Goal: Use online tool/utility: Use online tool/utility

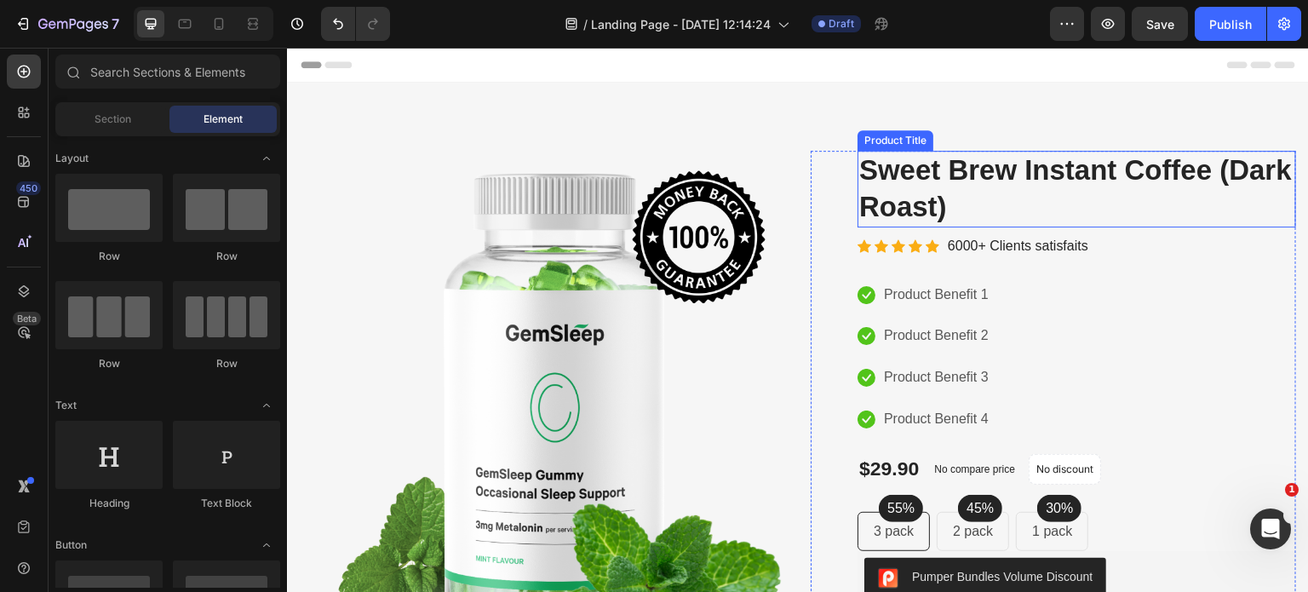
click at [976, 182] on h2 "Sweet Brew Instant Coffee (Dark Roast)" at bounding box center [1076, 189] width 438 height 77
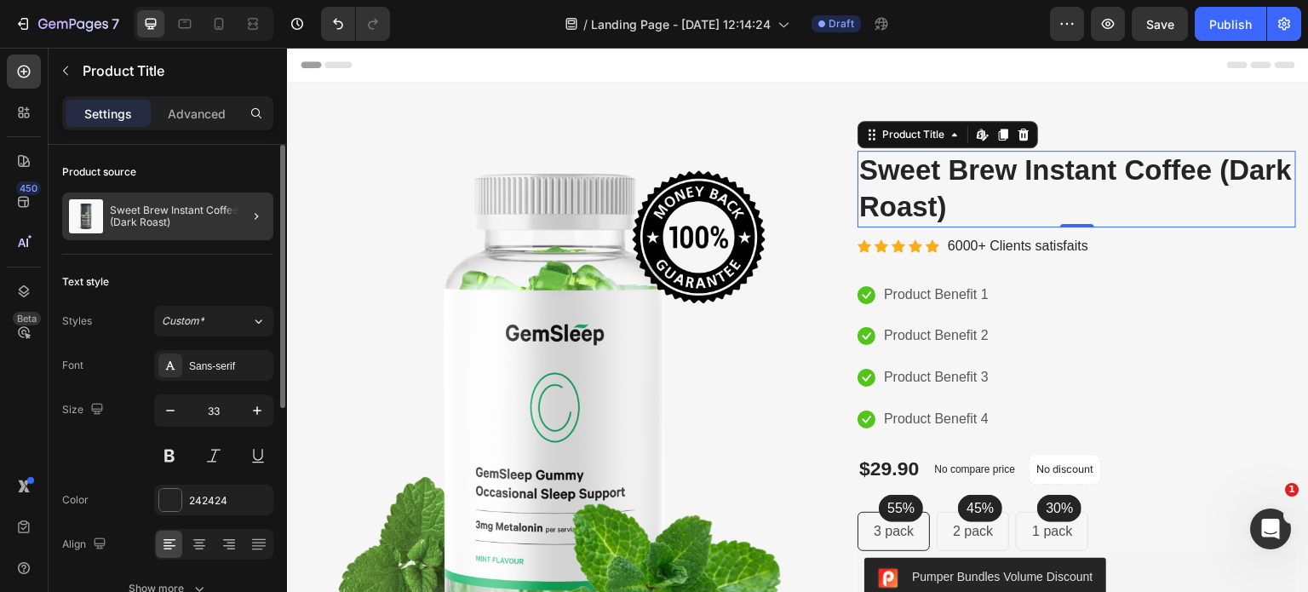
click at [246, 215] on button "button" at bounding box center [256, 216] width 20 height 20
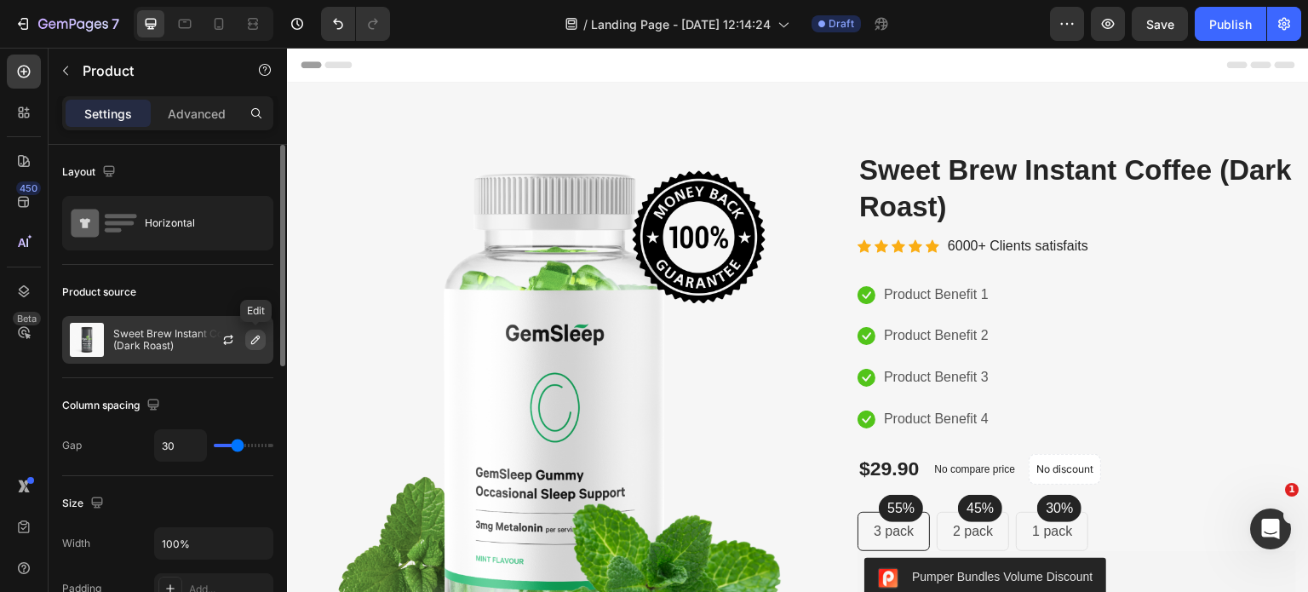
click at [259, 336] on icon "button" at bounding box center [256, 340] width 14 height 14
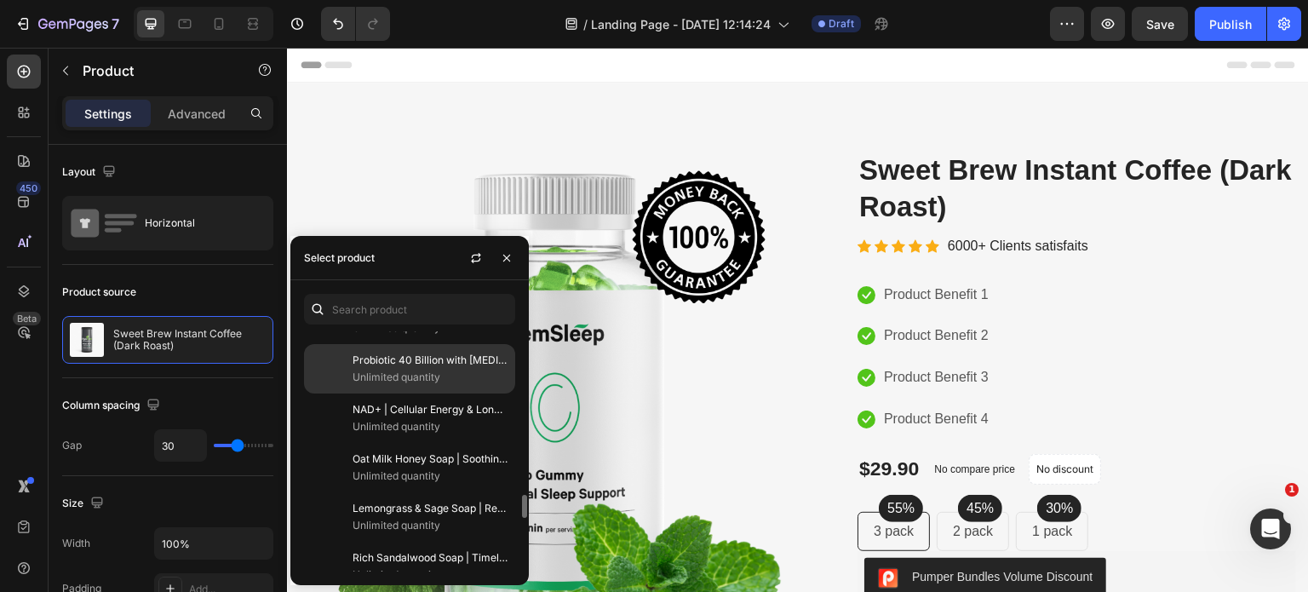
scroll to position [1581, 0]
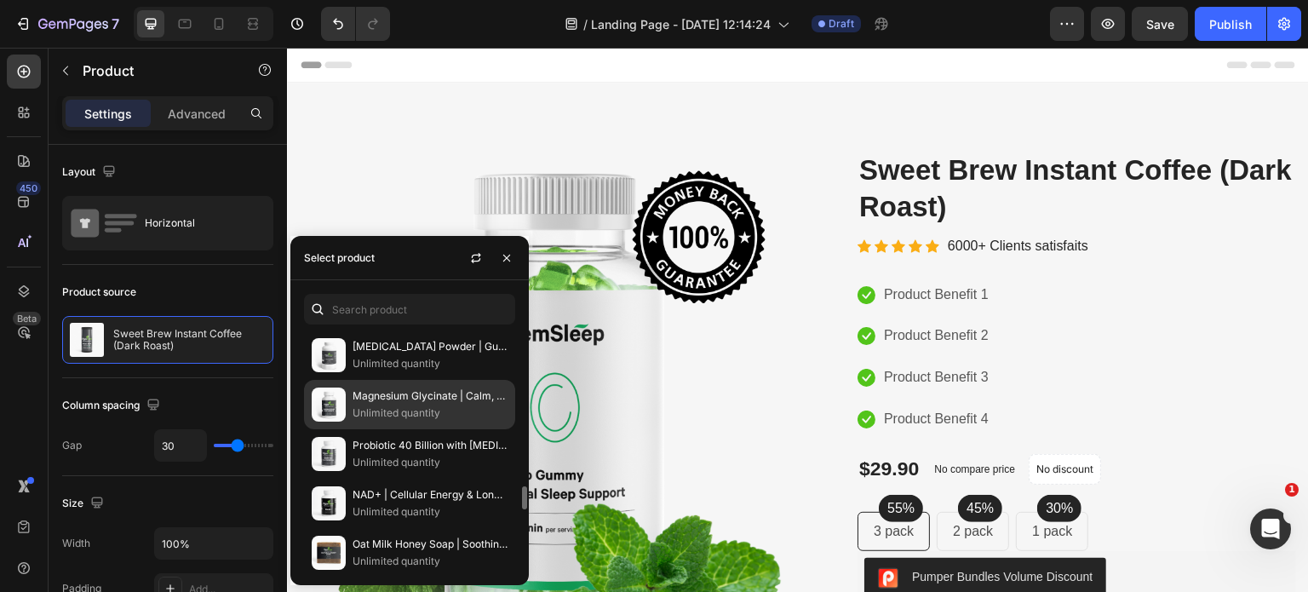
click at [406, 389] on p "Magnesium Glycinate | Calm, Sleep & Muscle Support" at bounding box center [429, 395] width 155 height 17
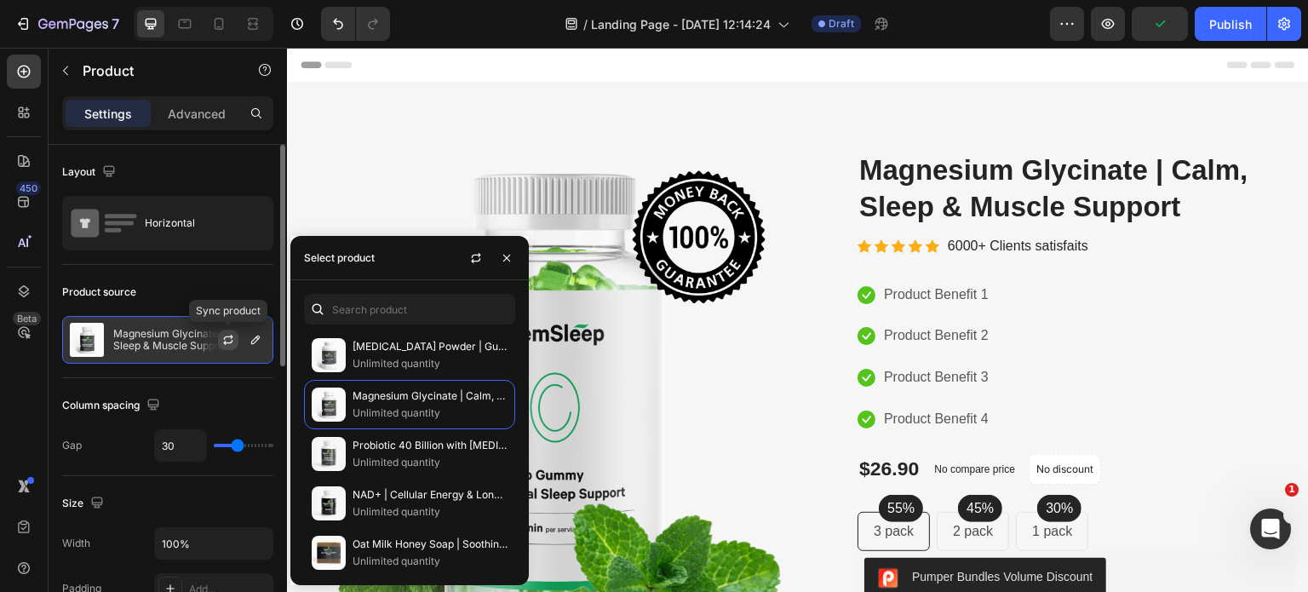
click at [228, 333] on icon "button" at bounding box center [228, 340] width 14 height 14
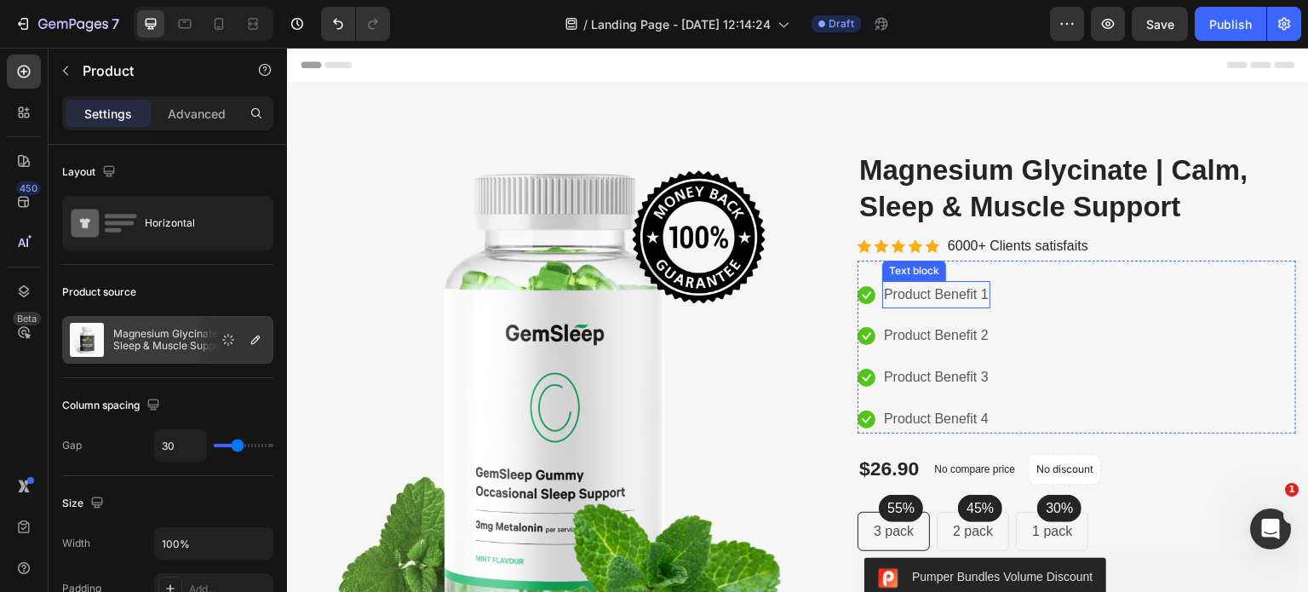
click at [925, 293] on p "Product Benefit 1" at bounding box center [936, 295] width 105 height 25
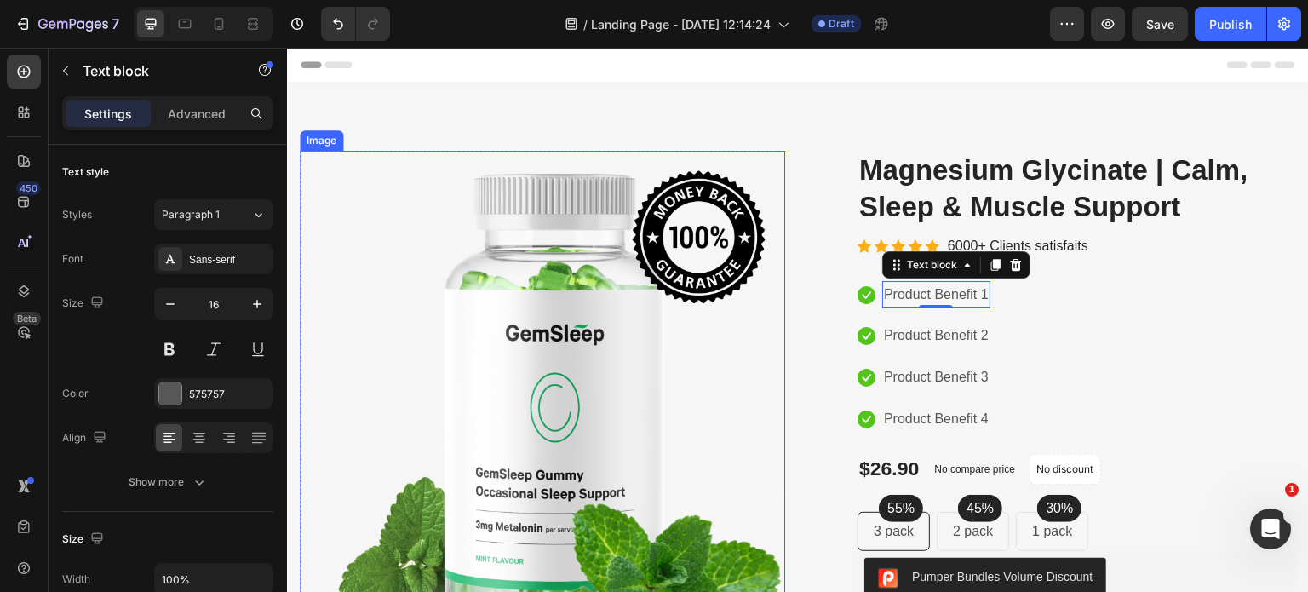
click at [566, 375] on img at bounding box center [542, 405] width 485 height 508
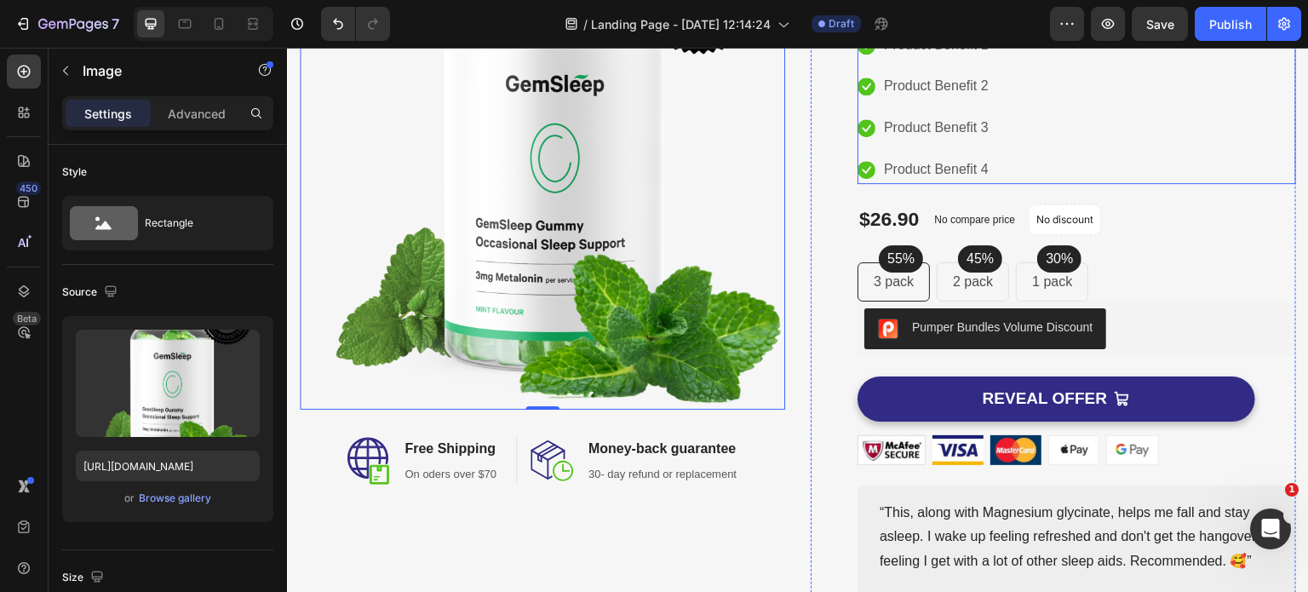
scroll to position [255, 0]
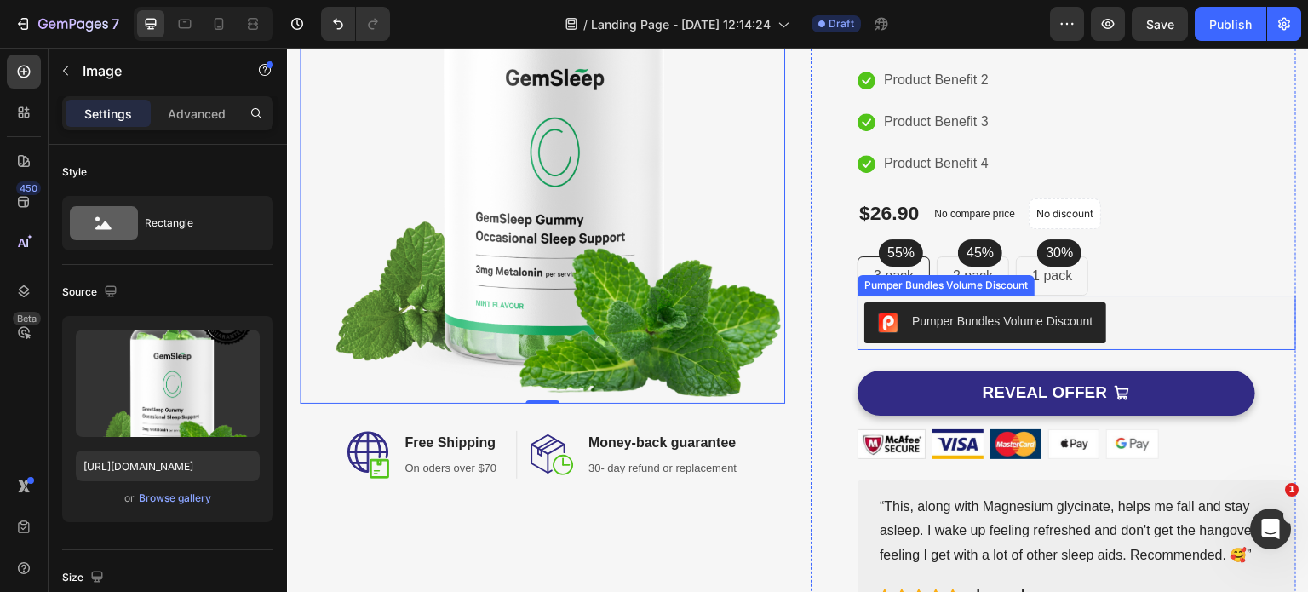
click at [1032, 318] on div "Pumper Bundles Volume Discount" at bounding box center [1002, 321] width 180 height 18
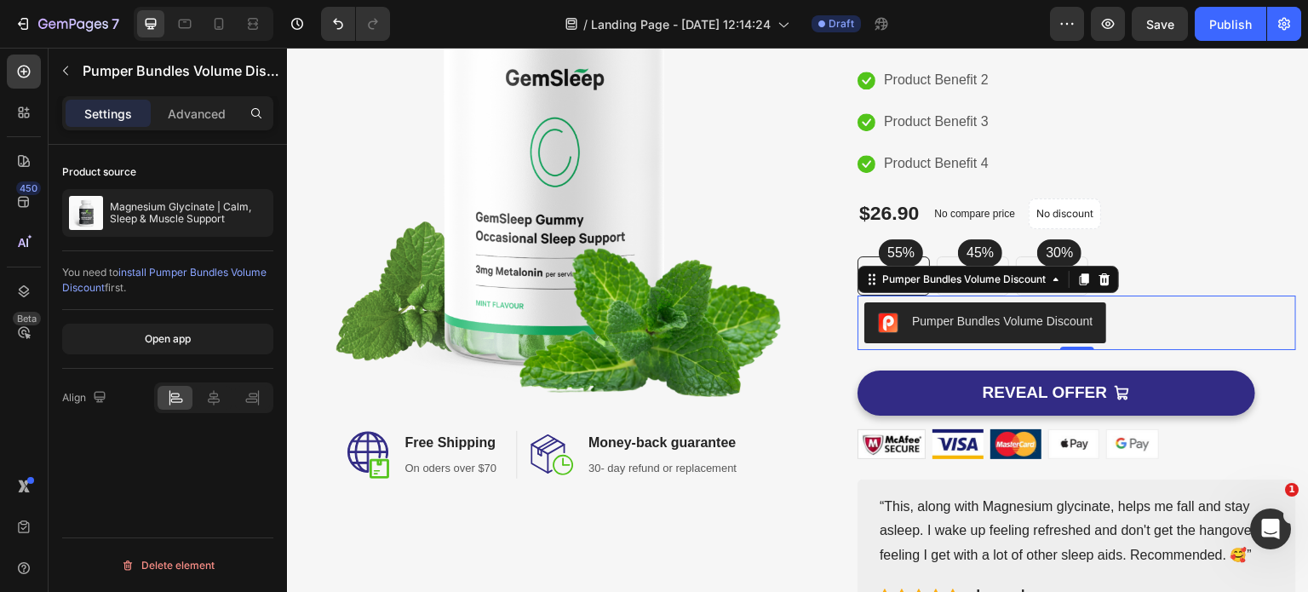
click at [201, 272] on span "install Pumper Bundles Volume Discount" at bounding box center [164, 280] width 204 height 28
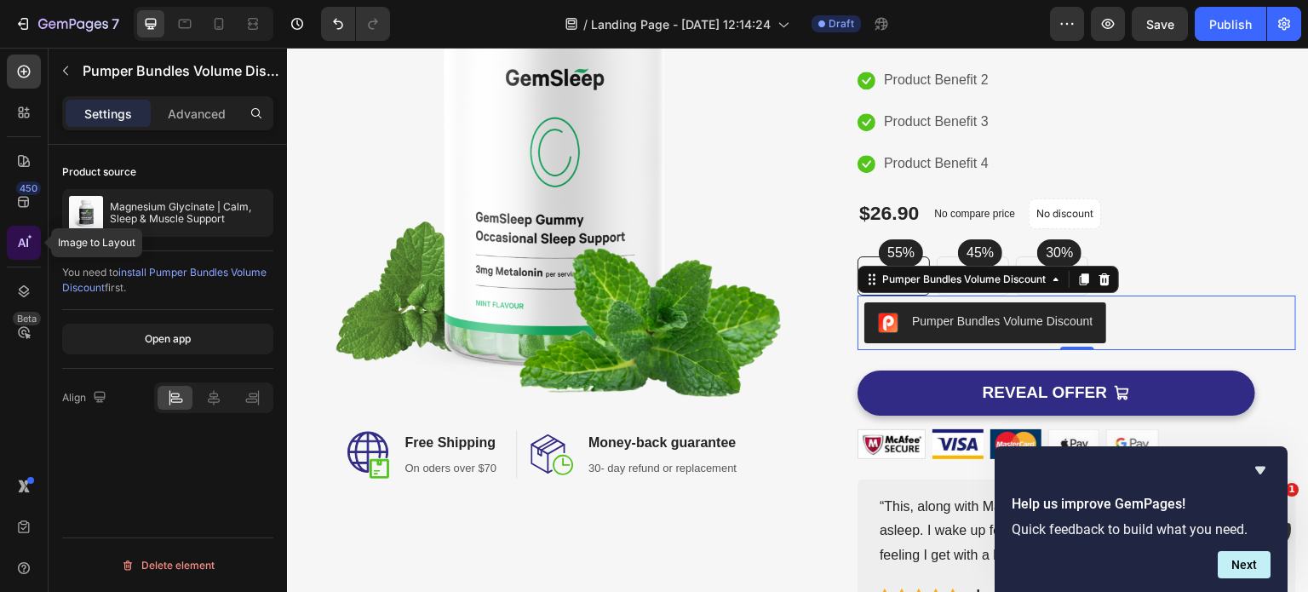
click at [24, 238] on icon at bounding box center [23, 242] width 17 height 17
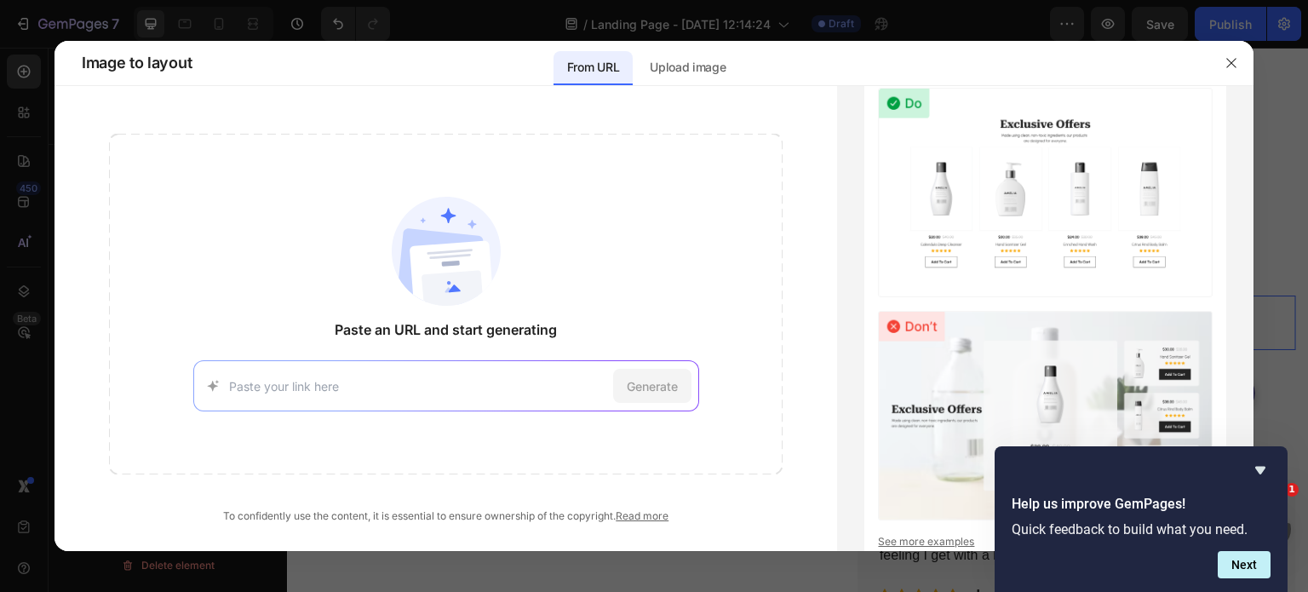
click at [296, 391] on input at bounding box center [417, 386] width 377 height 18
type input "[URL][DOMAIN_NAME]"
click at [650, 386] on span "Generate" at bounding box center [652, 386] width 51 height 18
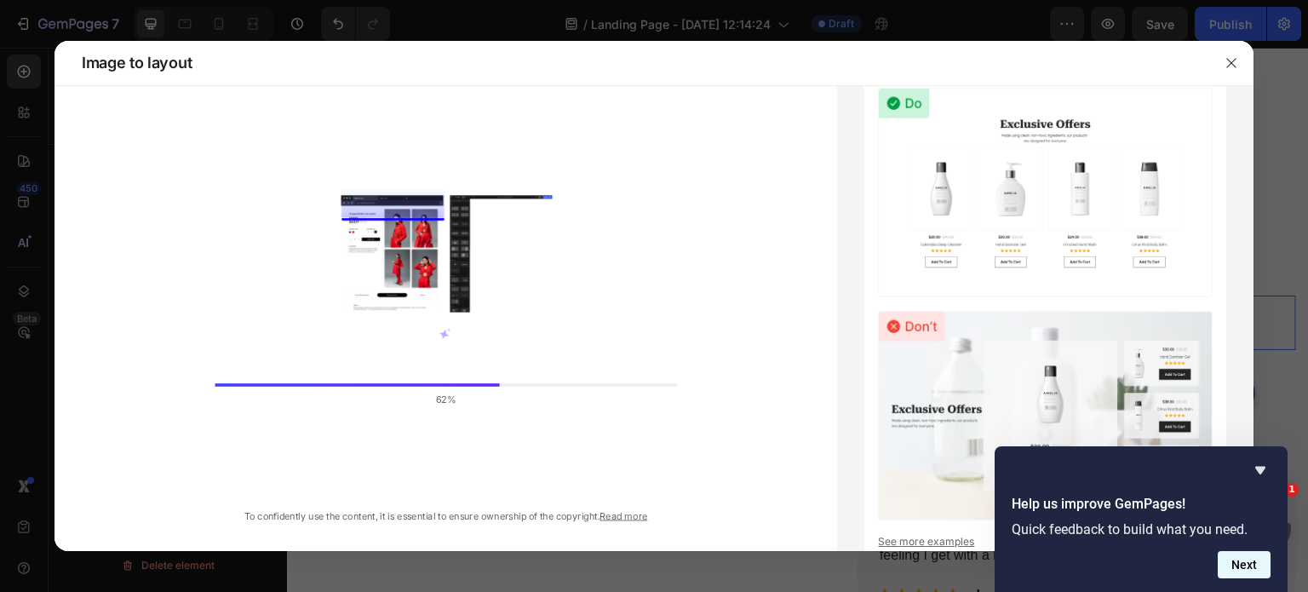
click at [1241, 561] on button "Next" at bounding box center [1243, 564] width 53 height 27
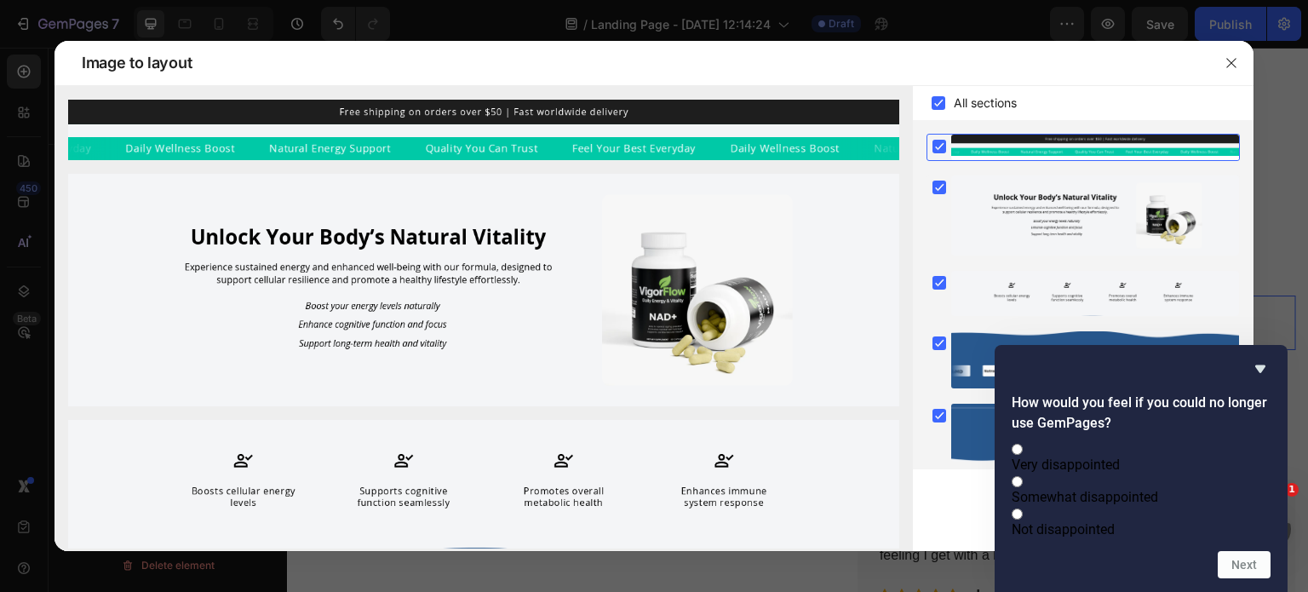
click at [894, 575] on div at bounding box center [654, 296] width 1308 height 592
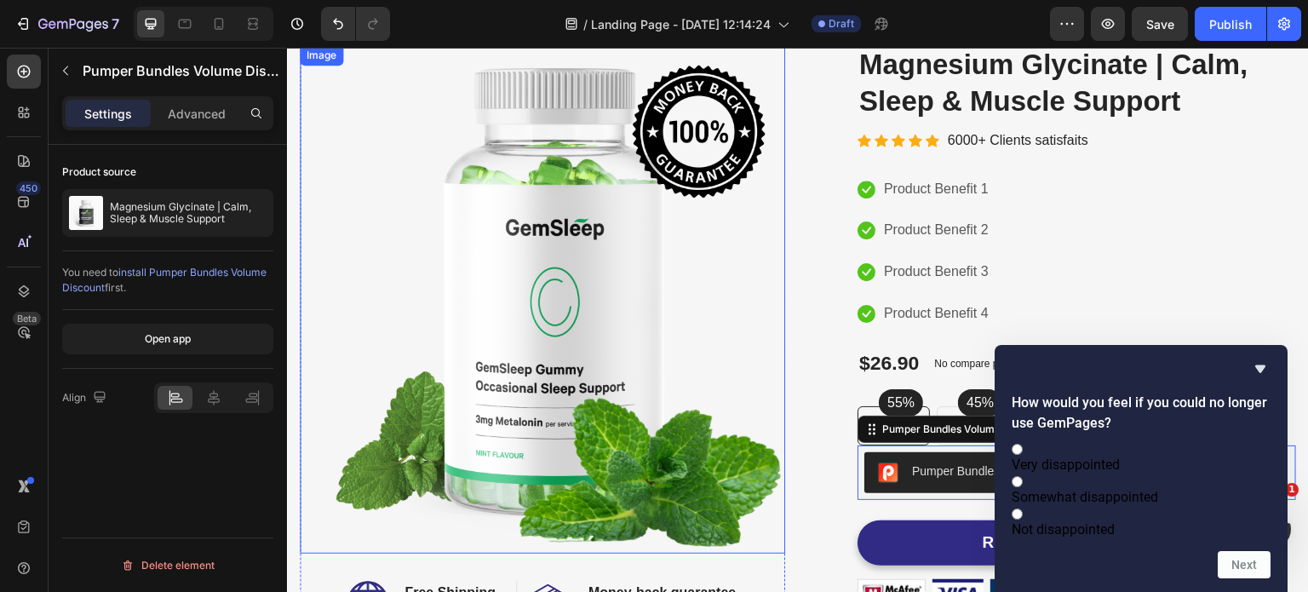
scroll to position [0, 0]
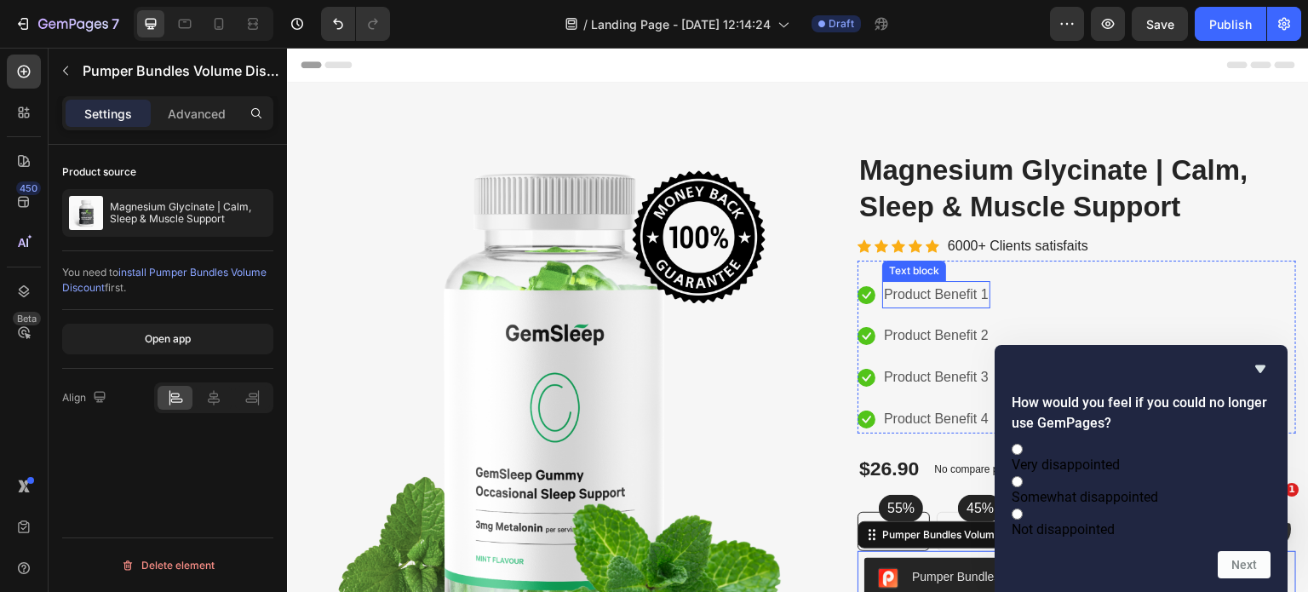
click at [928, 283] on p "Product Benefit 1" at bounding box center [936, 295] width 105 height 25
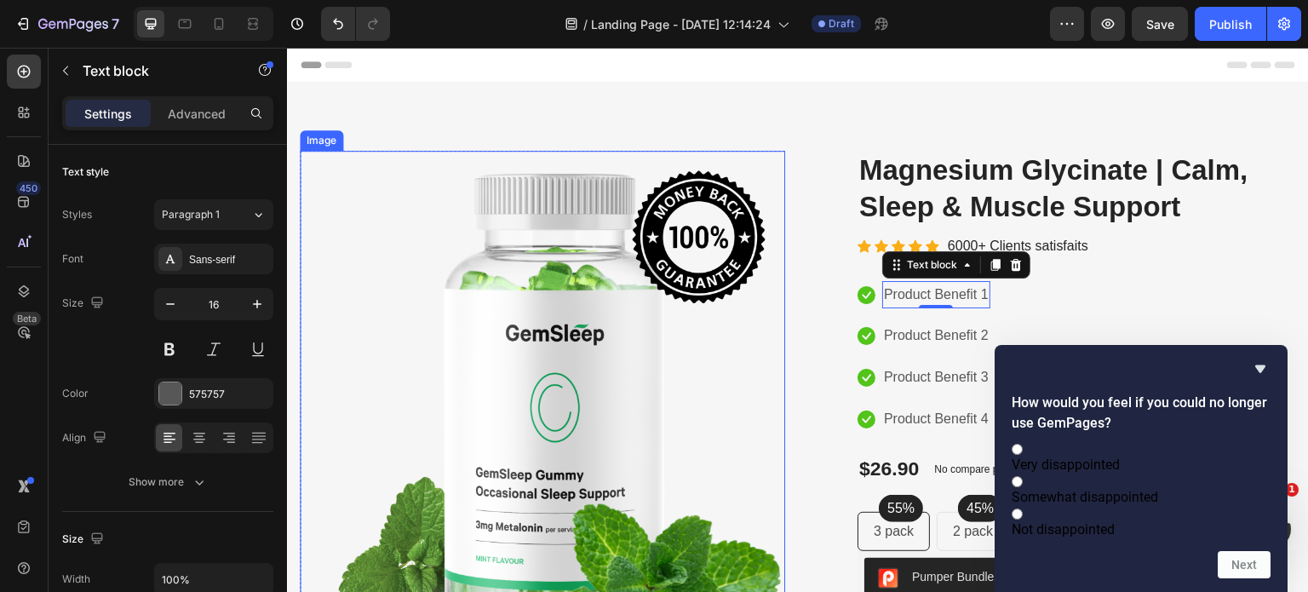
click at [593, 356] on img at bounding box center [542, 405] width 485 height 508
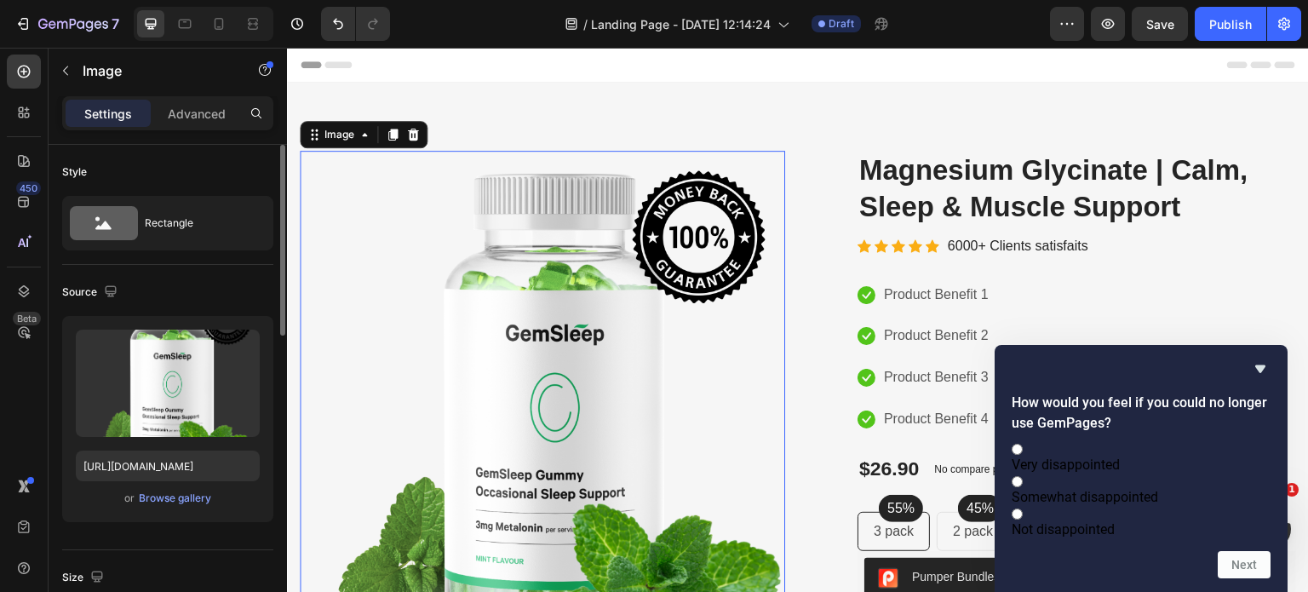
click at [26, 243] on icon at bounding box center [27, 242] width 2 height 9
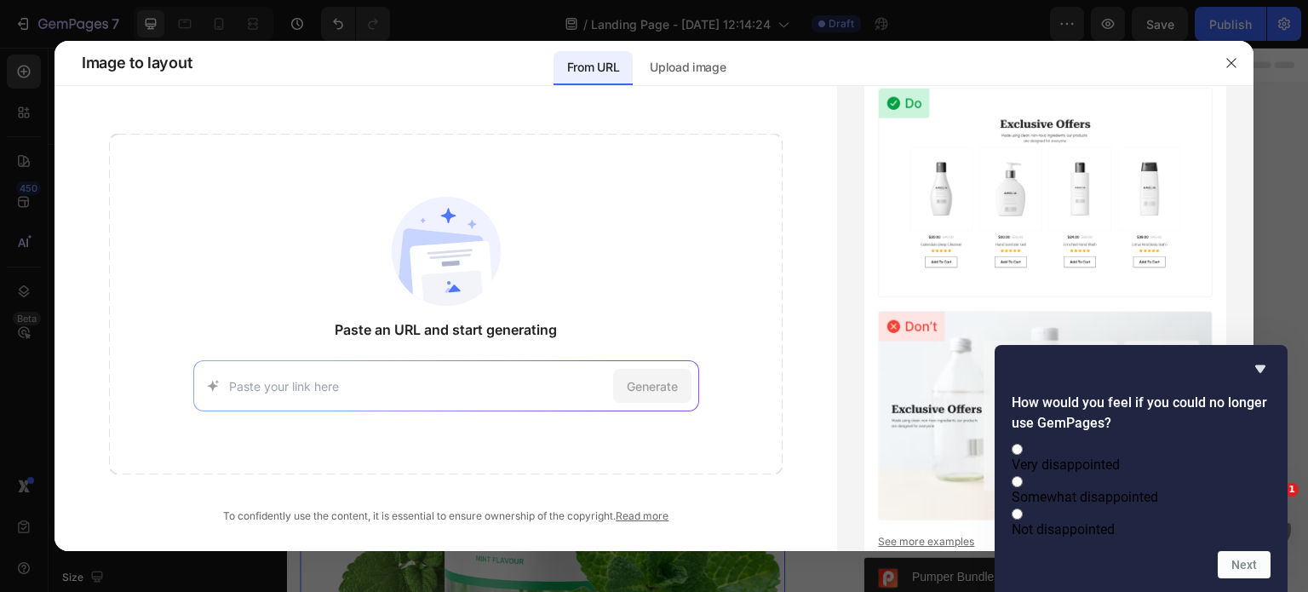
click at [286, 381] on input at bounding box center [417, 386] width 377 height 18
type input "[URL][DOMAIN_NAME]"
click at [664, 387] on span "Generate" at bounding box center [652, 386] width 51 height 18
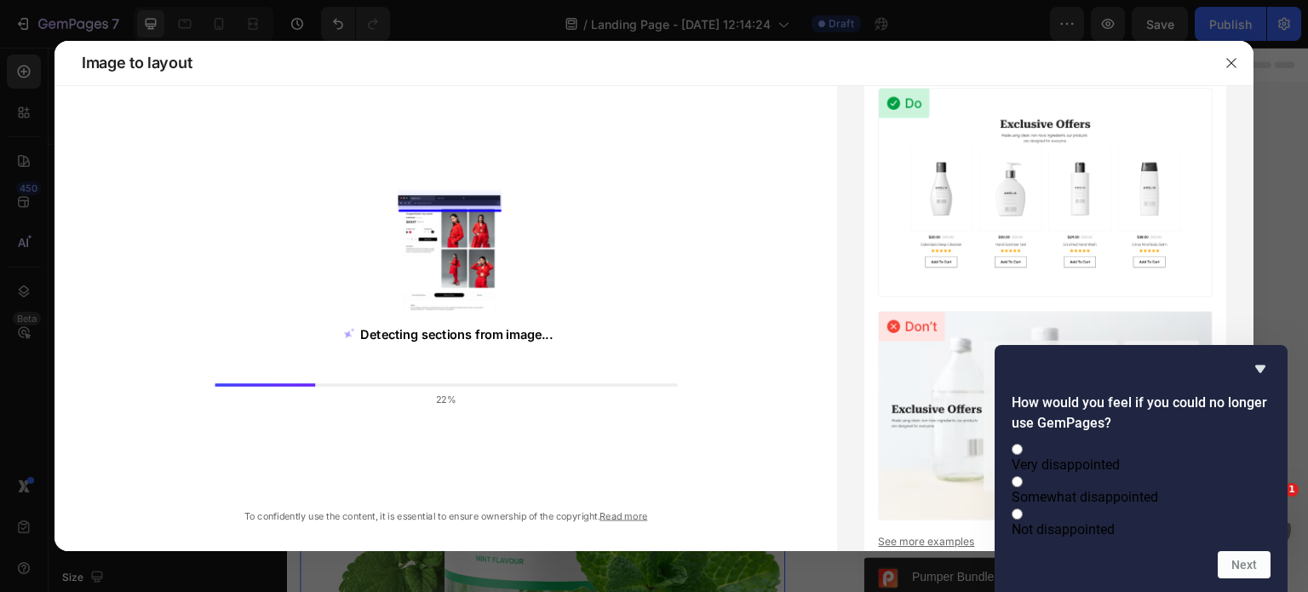
click at [1191, 479] on label "Somewhat disappointed" at bounding box center [1140, 488] width 259 height 32
click at [1022, 479] on input "Somewhat disappointed" at bounding box center [1016, 481] width 11 height 11
radio input "true"
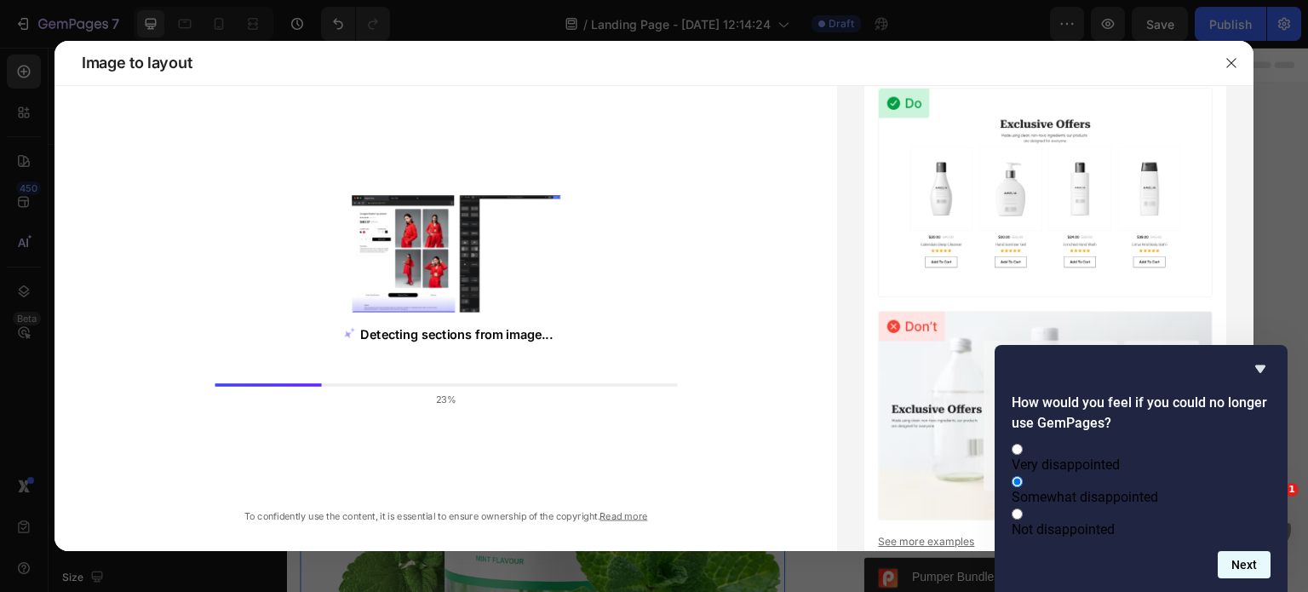
click at [1224, 558] on button "Next" at bounding box center [1243, 564] width 53 height 27
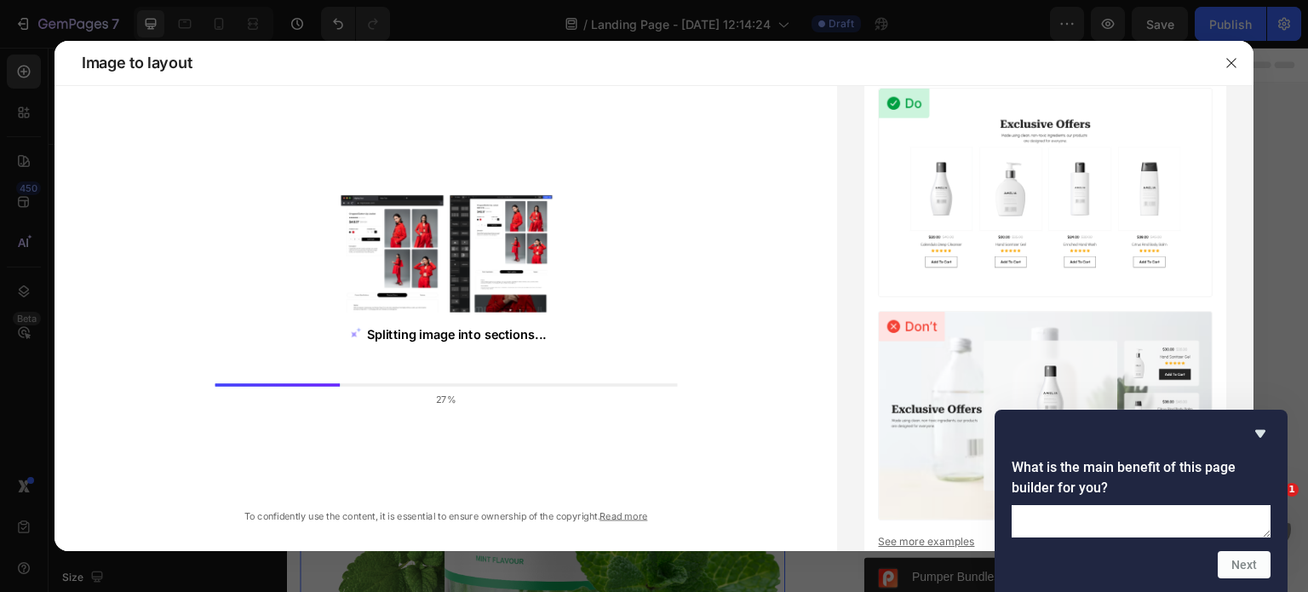
click at [1090, 505] on textarea at bounding box center [1140, 521] width 259 height 32
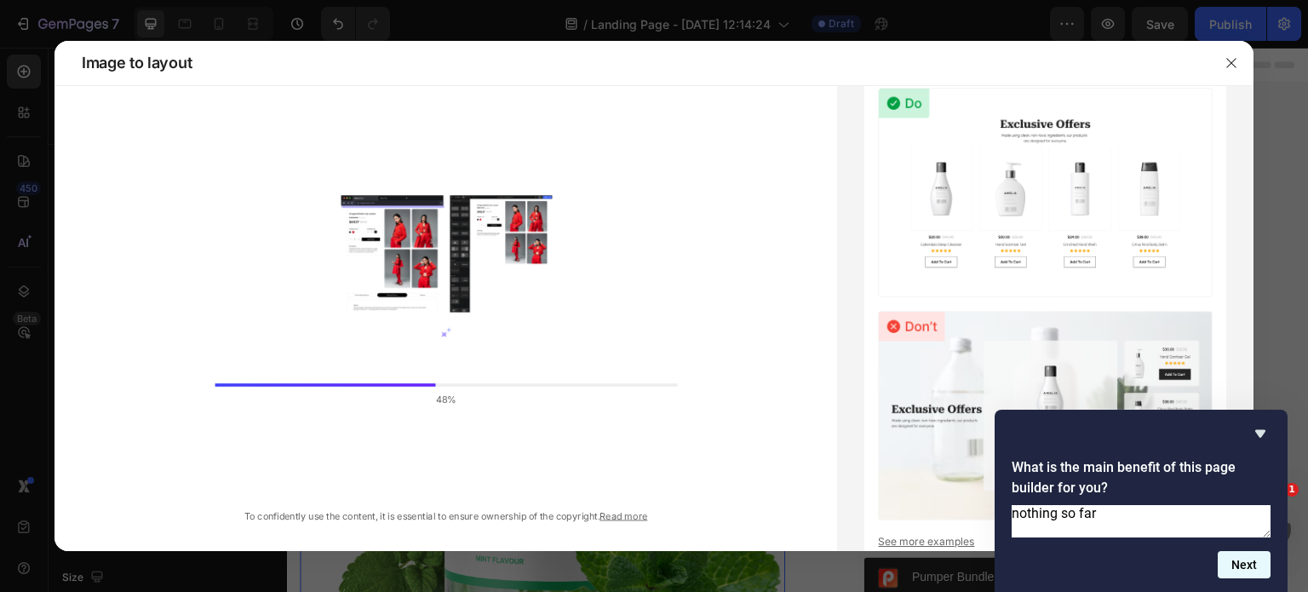
type textarea "nothing so far"
click at [1252, 568] on button "Next" at bounding box center [1243, 564] width 53 height 27
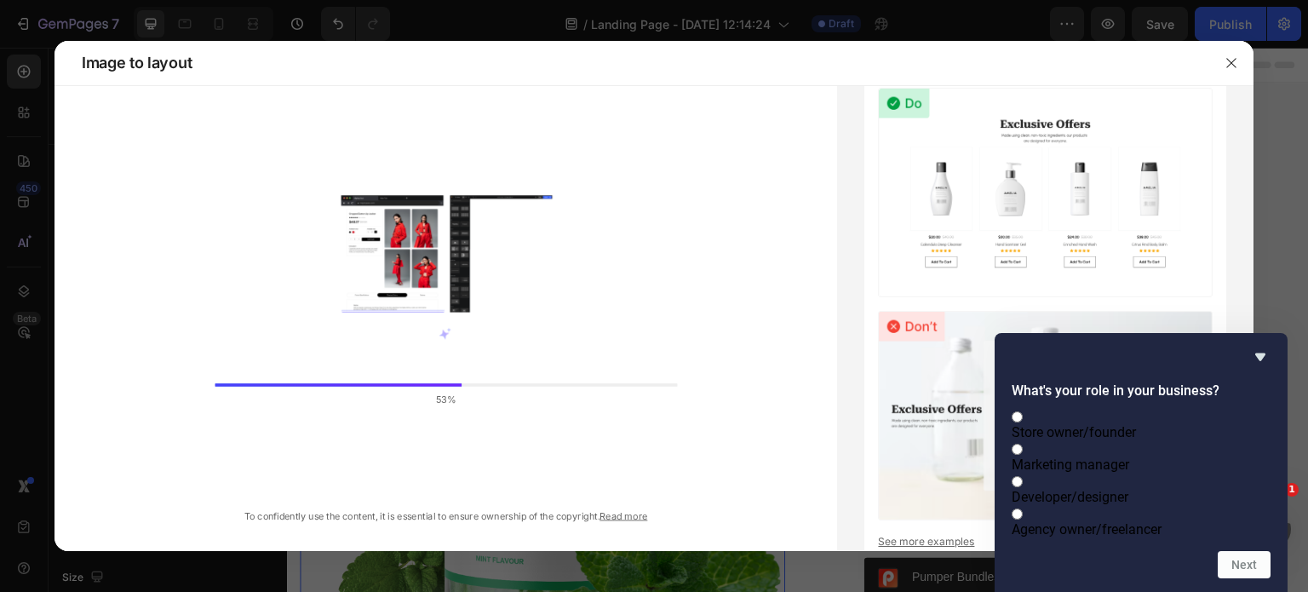
click at [1022, 408] on span at bounding box center [1022, 416] width 0 height 16
click at [1022, 411] on input "Store owner/founder" at bounding box center [1016, 416] width 11 height 11
radio input "true"
click at [1252, 562] on button "Next" at bounding box center [1243, 564] width 53 height 27
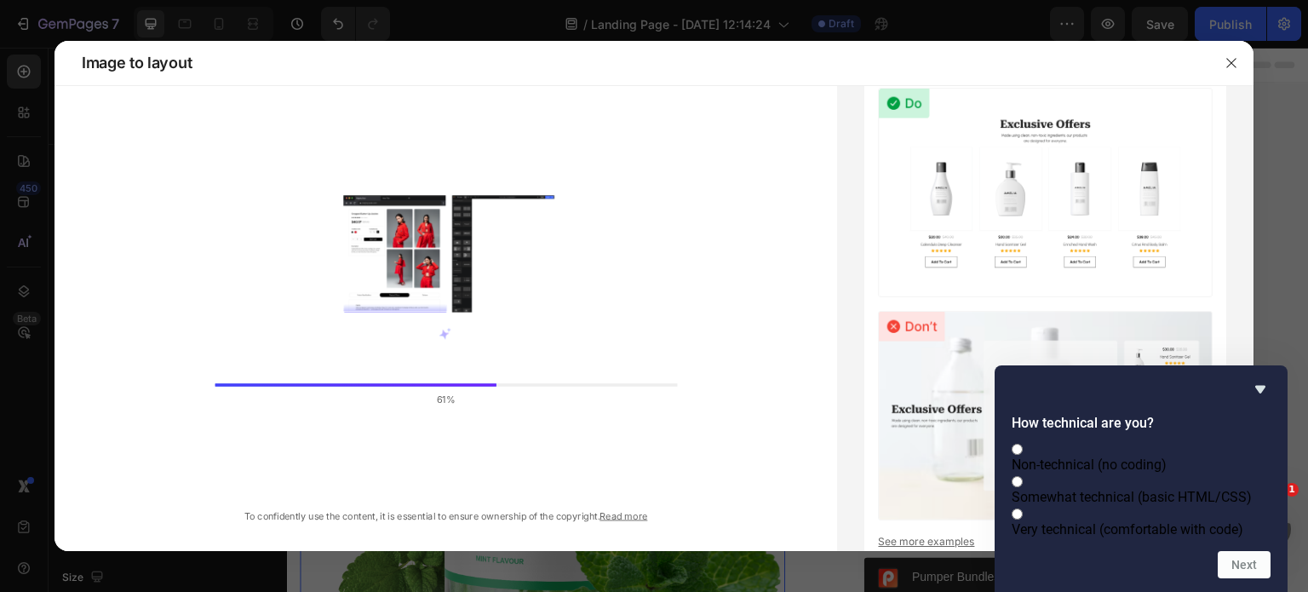
drag, startPoint x: 1031, startPoint y: 443, endPoint x: 1076, endPoint y: 469, distance: 52.3
click at [1022, 476] on input "Somewhat technical (basic HTML/CSS)" at bounding box center [1016, 481] width 11 height 11
radio input "true"
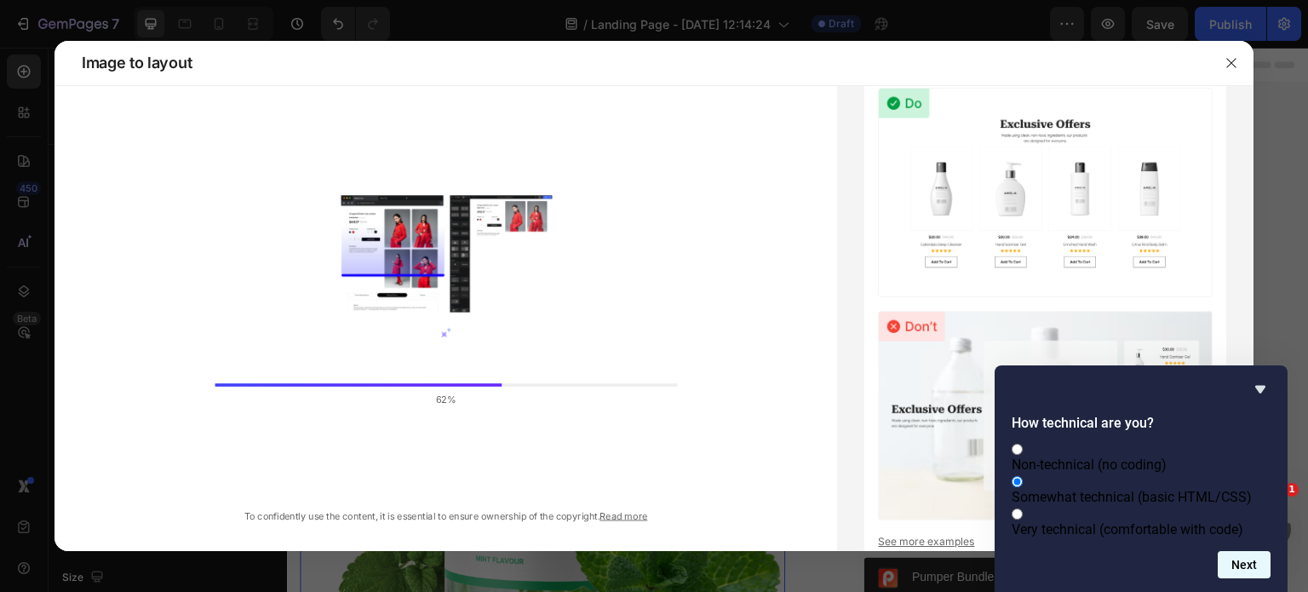
click at [1257, 560] on button "Next" at bounding box center [1243, 564] width 53 height 27
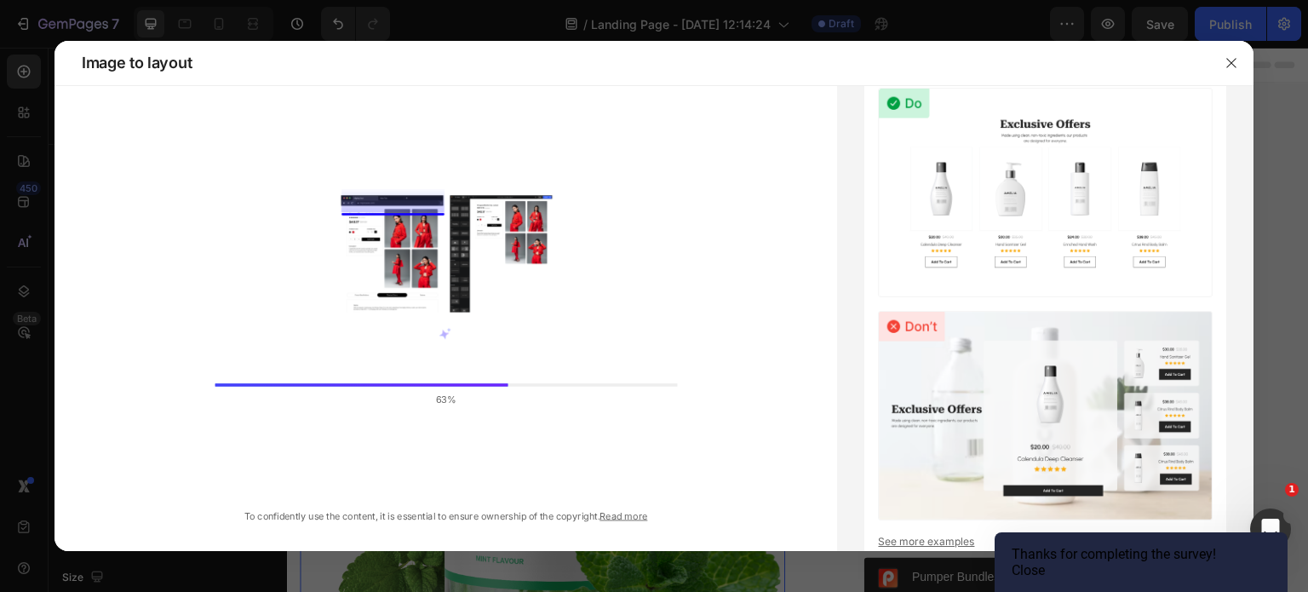
click at [1045, 562] on button "Close" at bounding box center [1027, 570] width 33 height 16
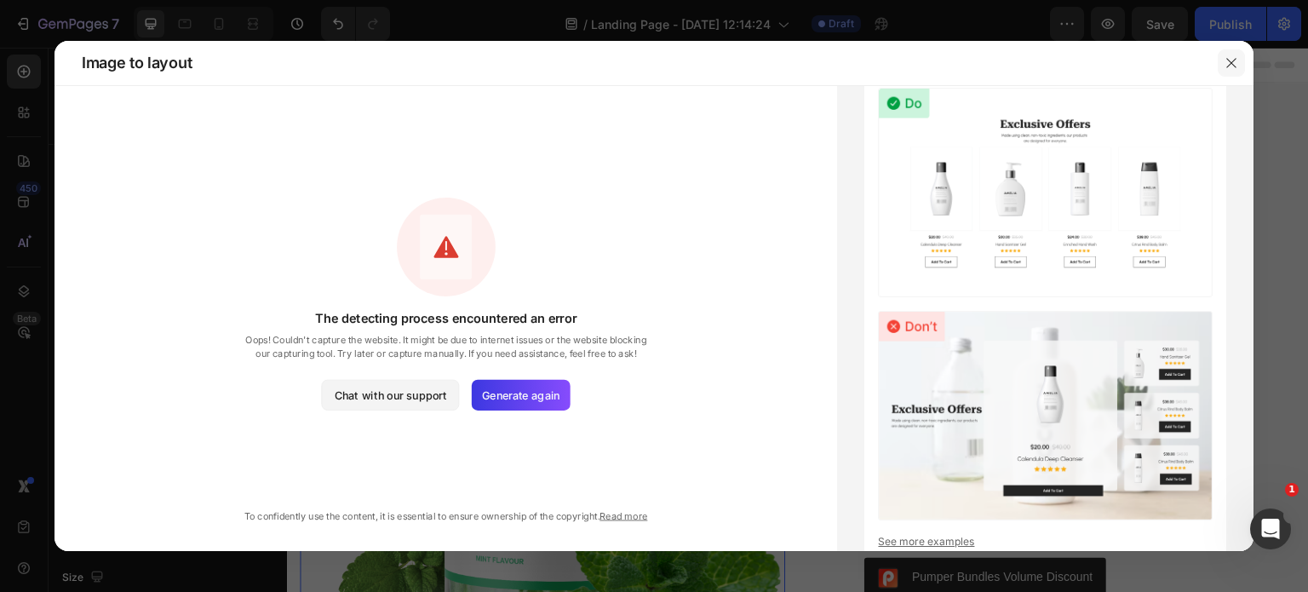
click at [1240, 60] on button "button" at bounding box center [1230, 62] width 27 height 27
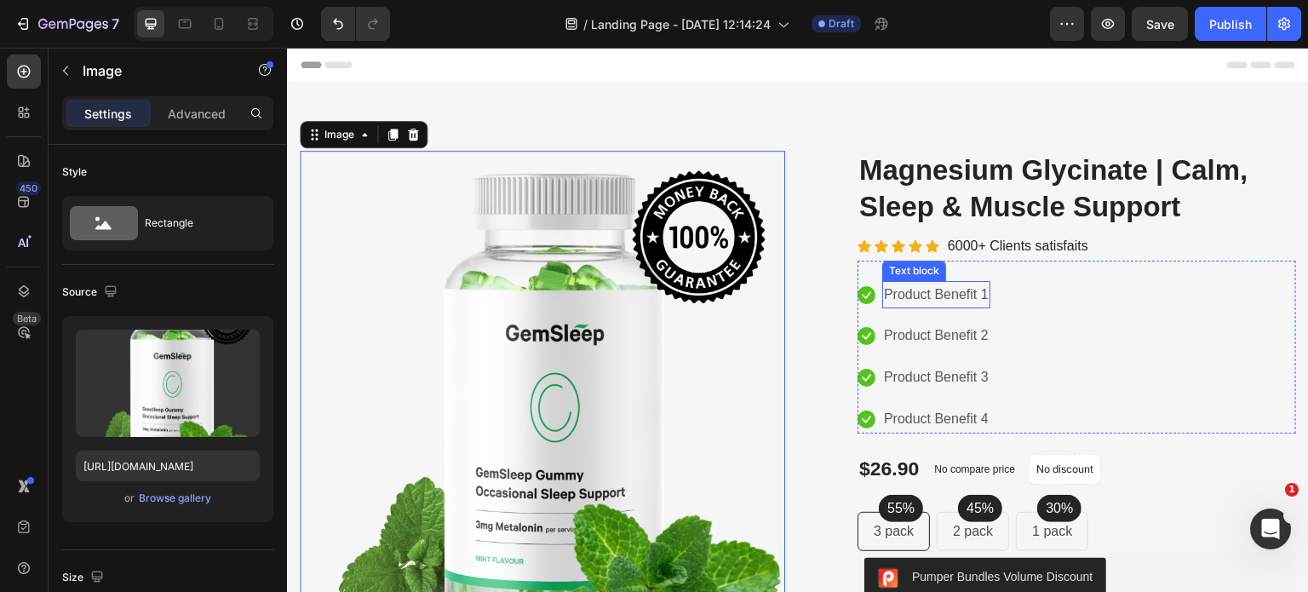
click at [959, 291] on p "Product Benefit 1" at bounding box center [936, 295] width 105 height 25
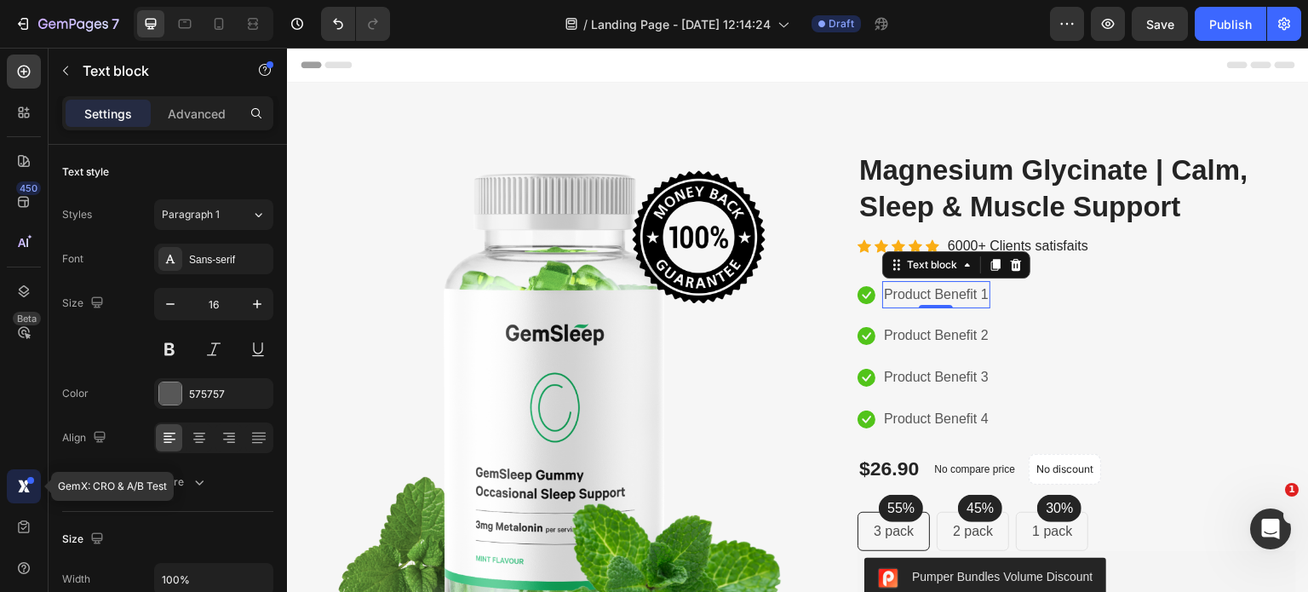
click at [24, 486] on icon at bounding box center [22, 485] width 8 height 13
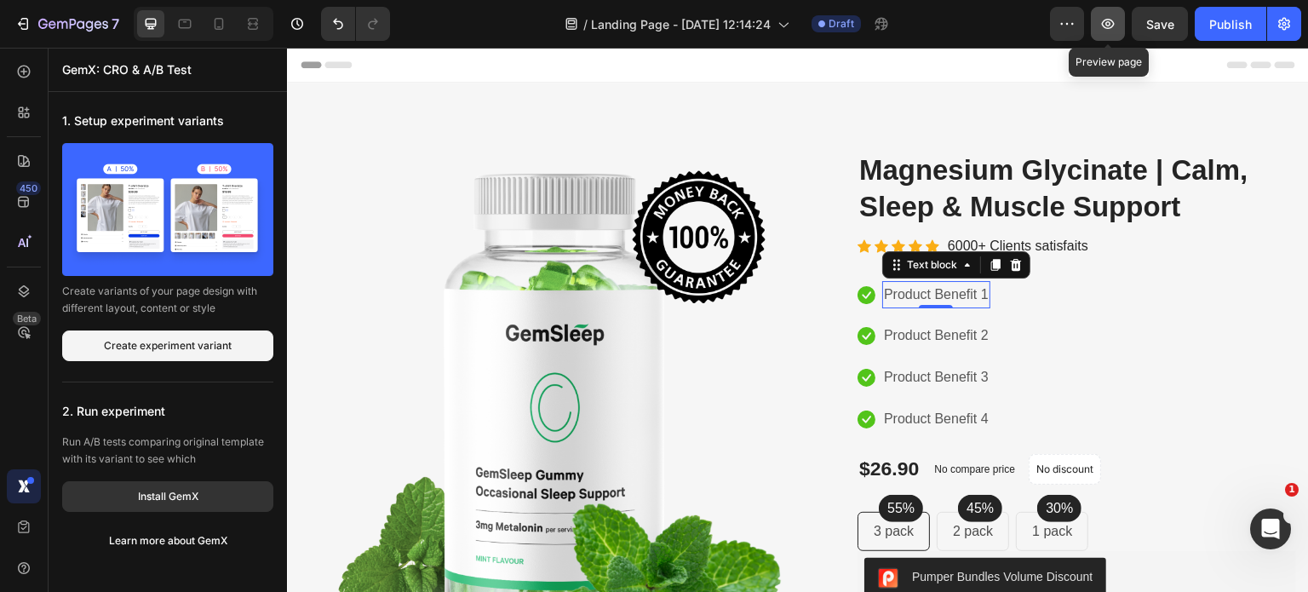
click at [1115, 21] on icon "button" at bounding box center [1107, 23] width 17 height 17
click at [930, 296] on p "Product Benefit 1" at bounding box center [936, 295] width 105 height 25
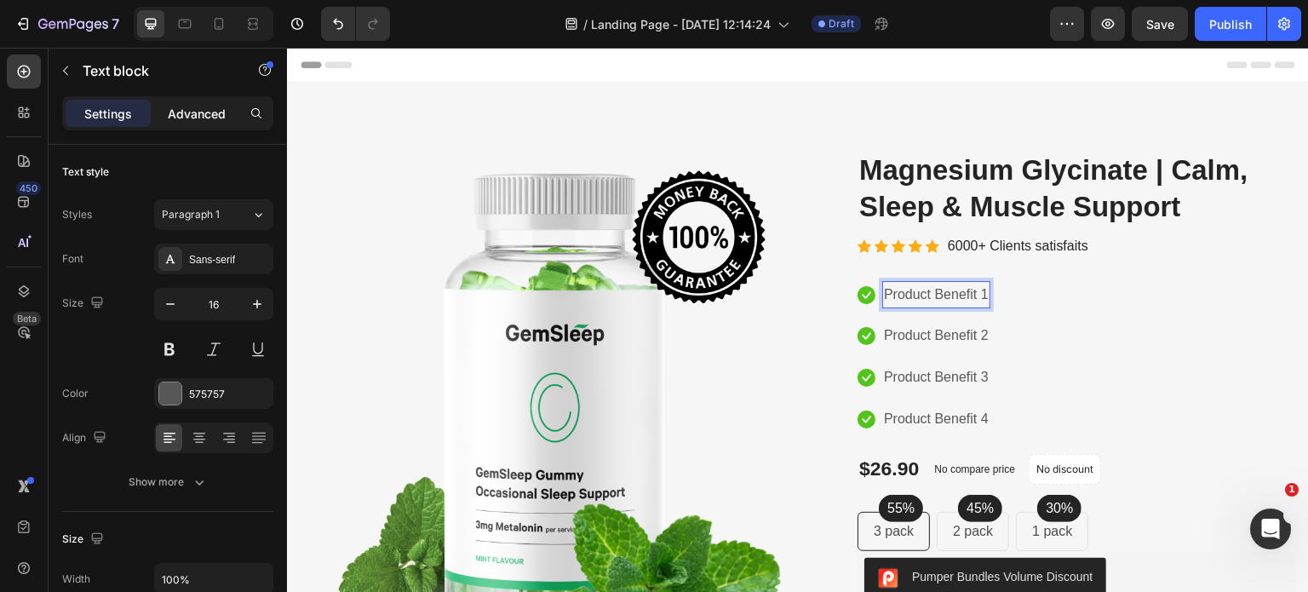
click at [198, 115] on p "Advanced" at bounding box center [197, 114] width 58 height 18
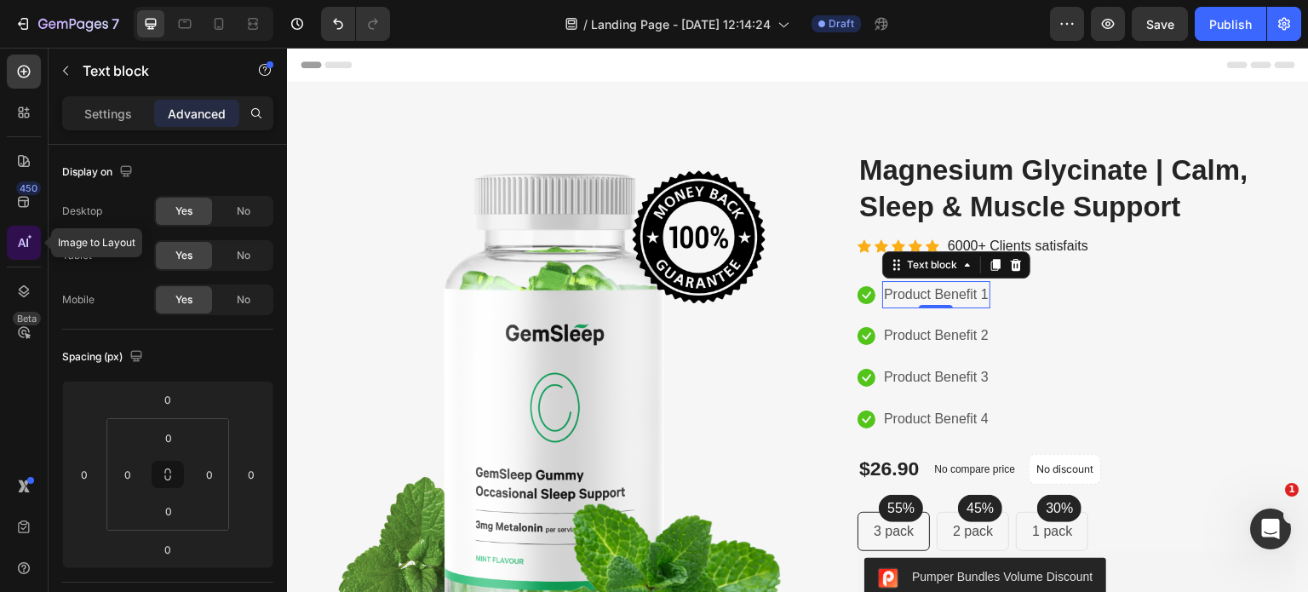
click at [21, 248] on icon at bounding box center [23, 242] width 17 height 17
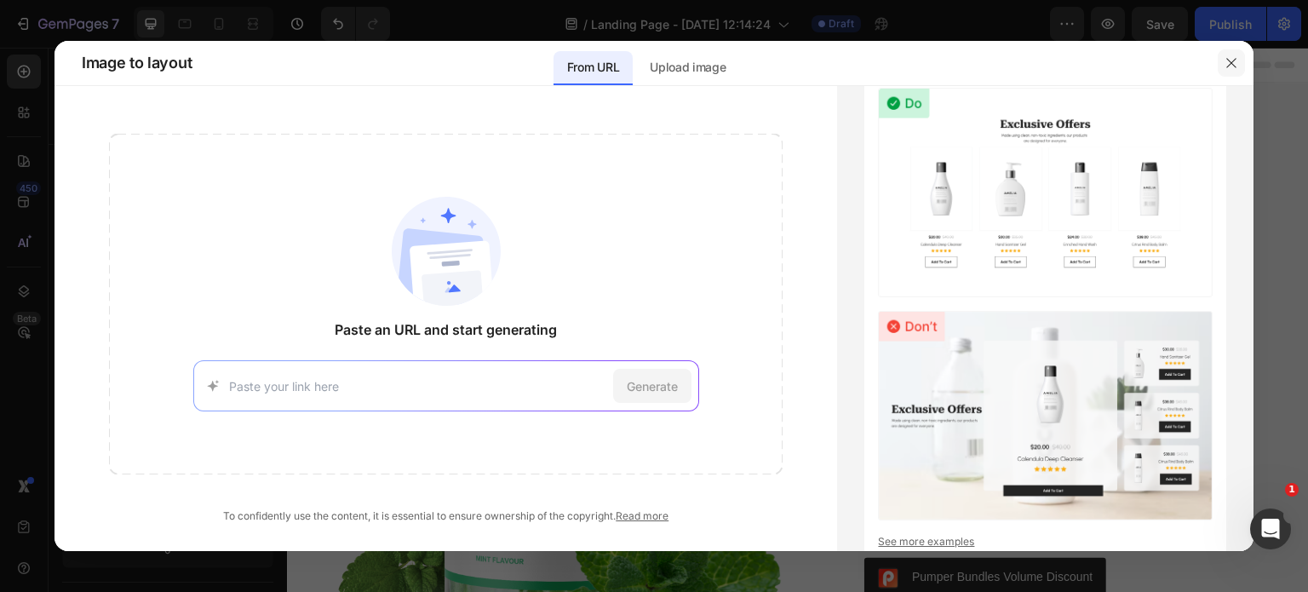
click at [1226, 68] on icon "button" at bounding box center [1231, 63] width 14 height 14
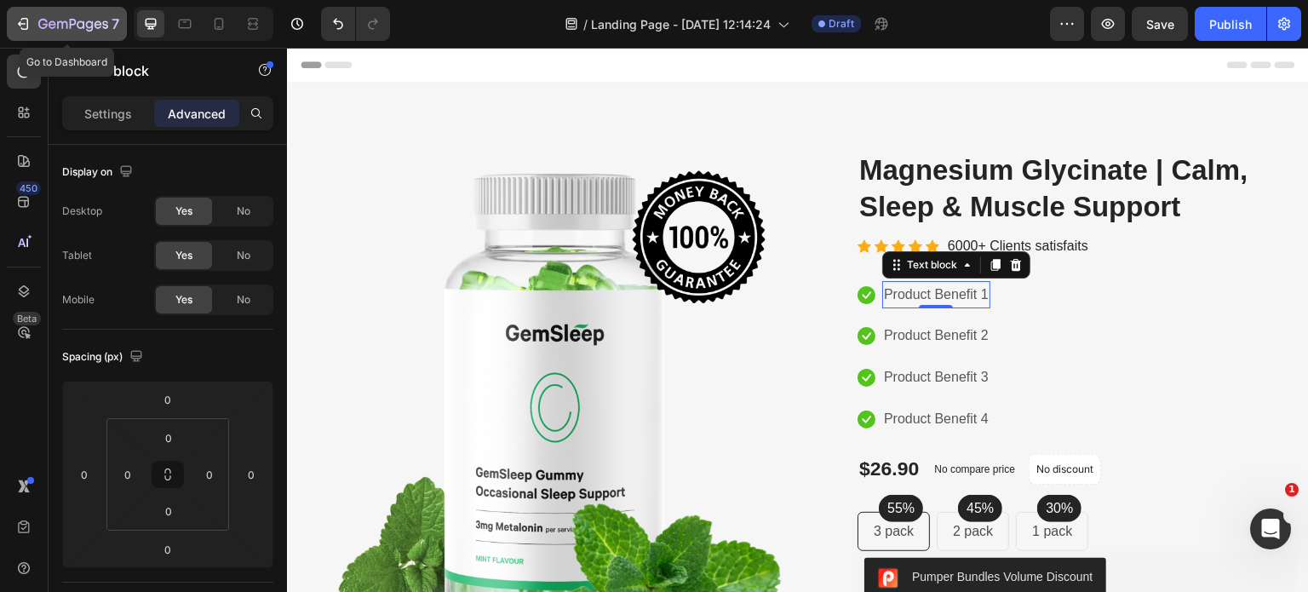
click at [63, 24] on icon "button" at bounding box center [73, 25] width 70 height 14
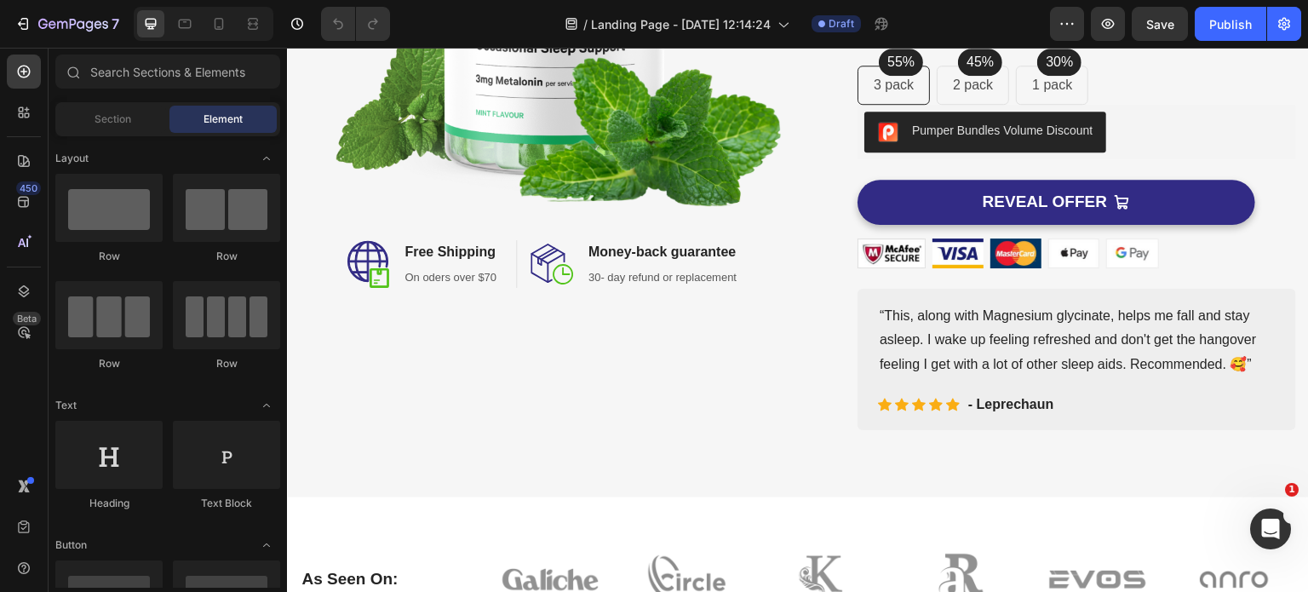
scroll to position [341, 0]
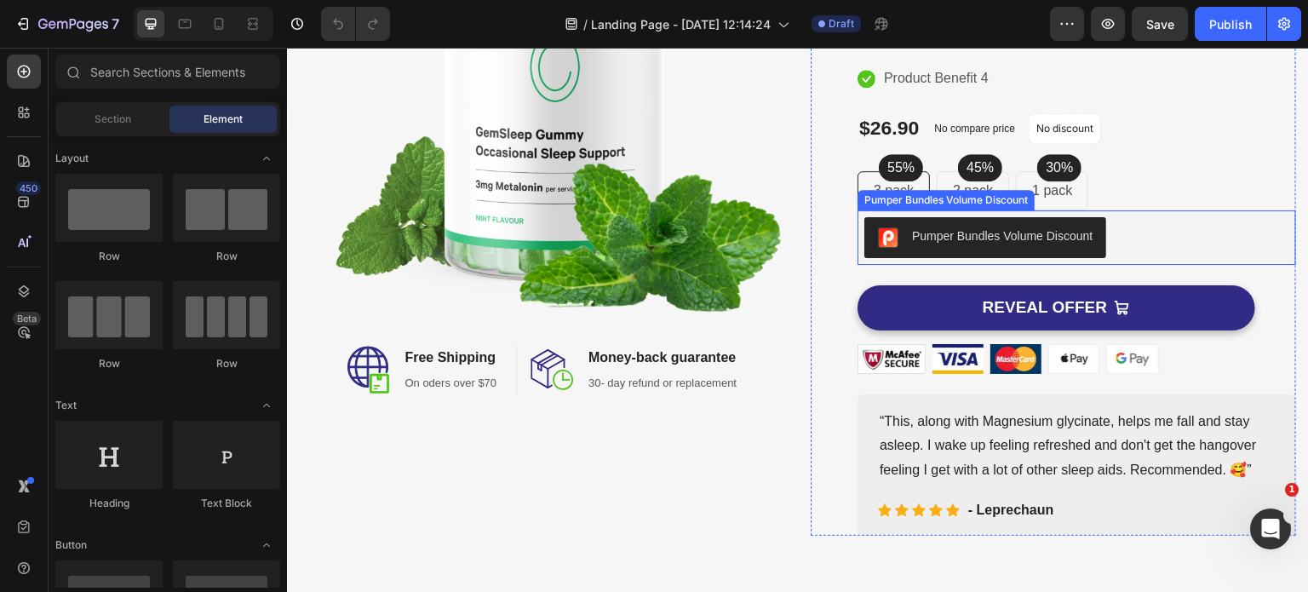
click at [1053, 241] on div "Pumper Bundles Volume Discount" at bounding box center [1002, 236] width 180 height 18
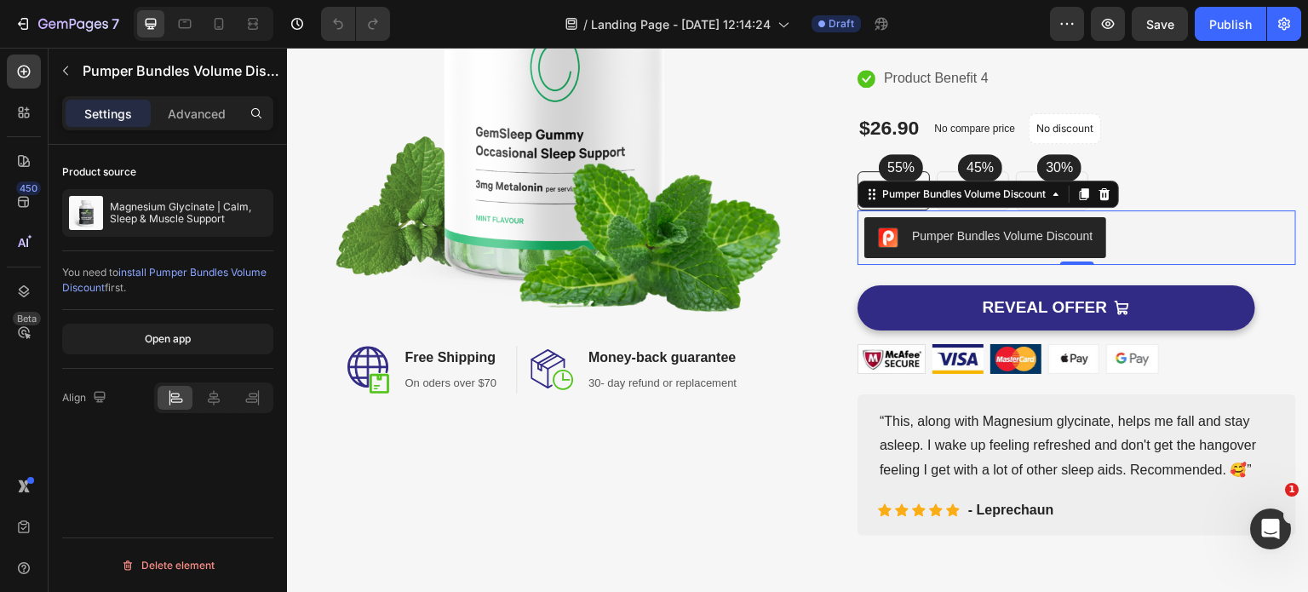
click at [167, 272] on span "install Pumper Bundles Volume Discount" at bounding box center [164, 280] width 204 height 28
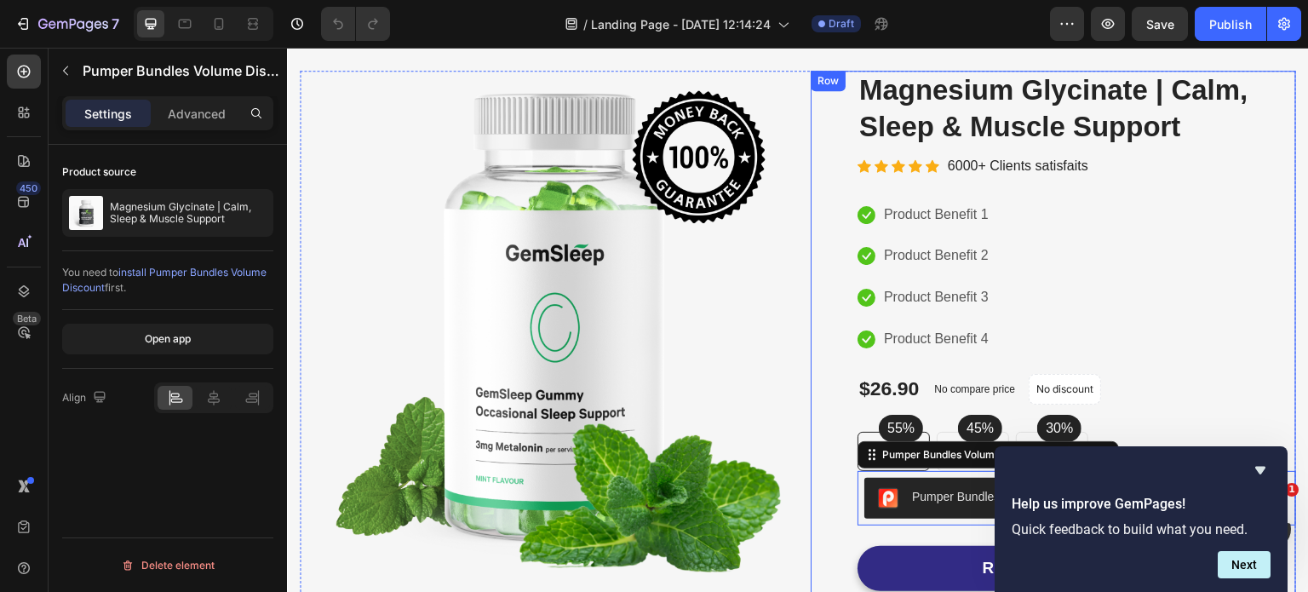
scroll to position [0, 0]
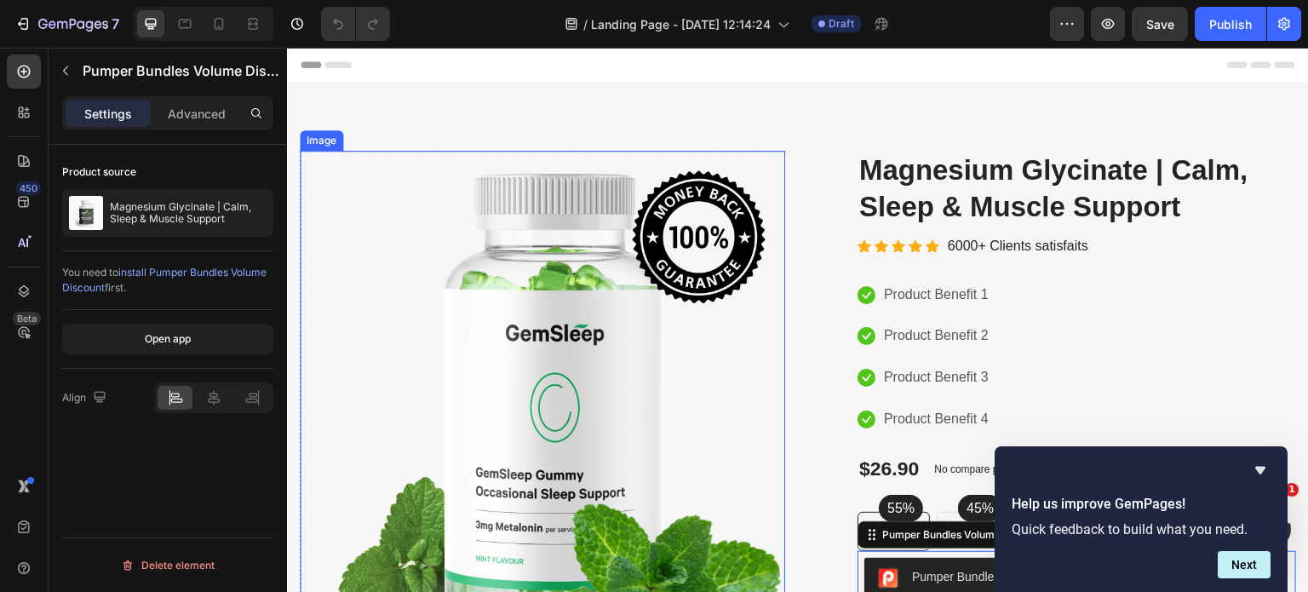
click at [625, 313] on img at bounding box center [542, 405] width 485 height 508
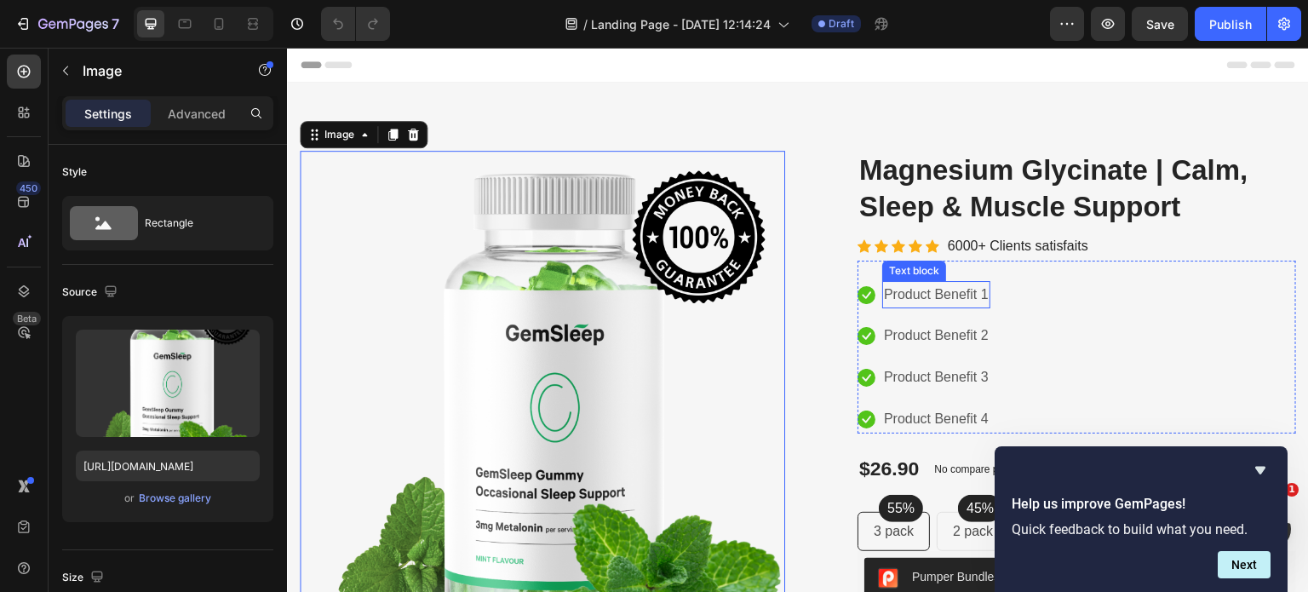
click at [943, 296] on p "Product Benefit 1" at bounding box center [936, 295] width 105 height 25
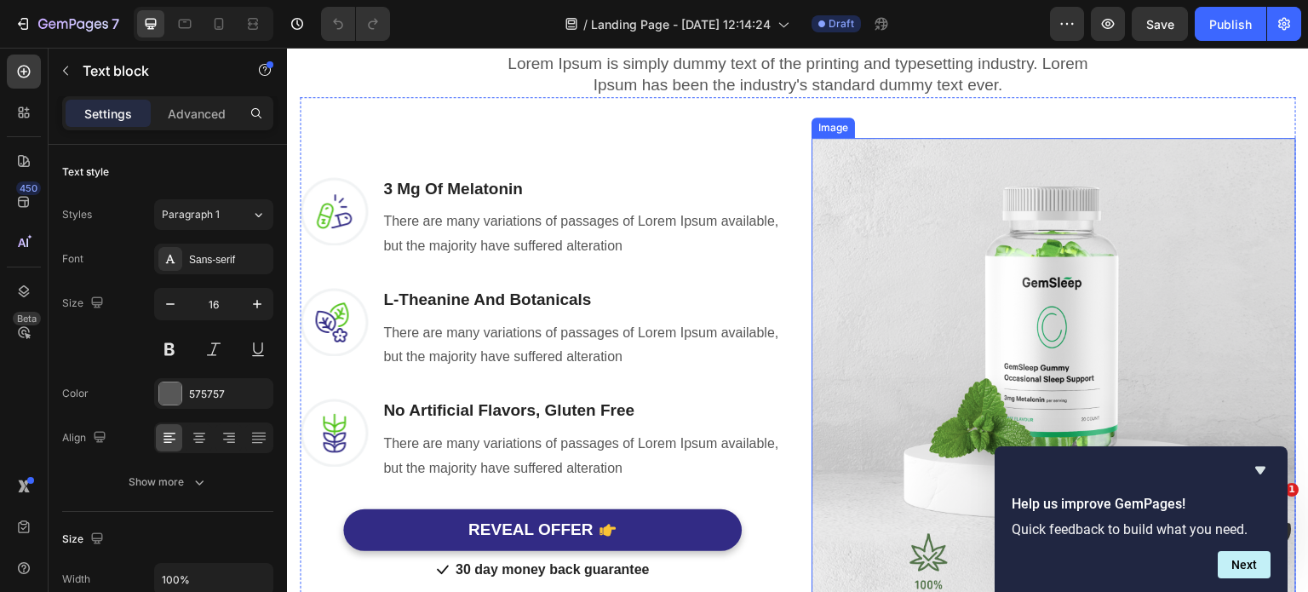
scroll to position [1192, 0]
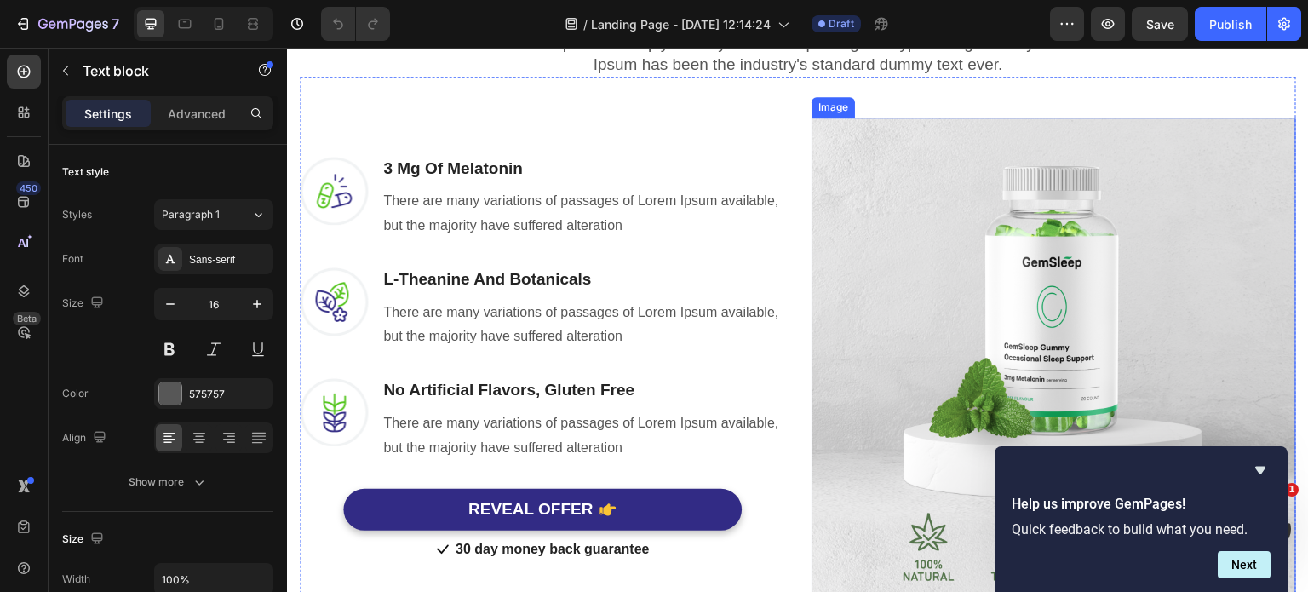
click at [983, 297] on img at bounding box center [1053, 359] width 484 height 484
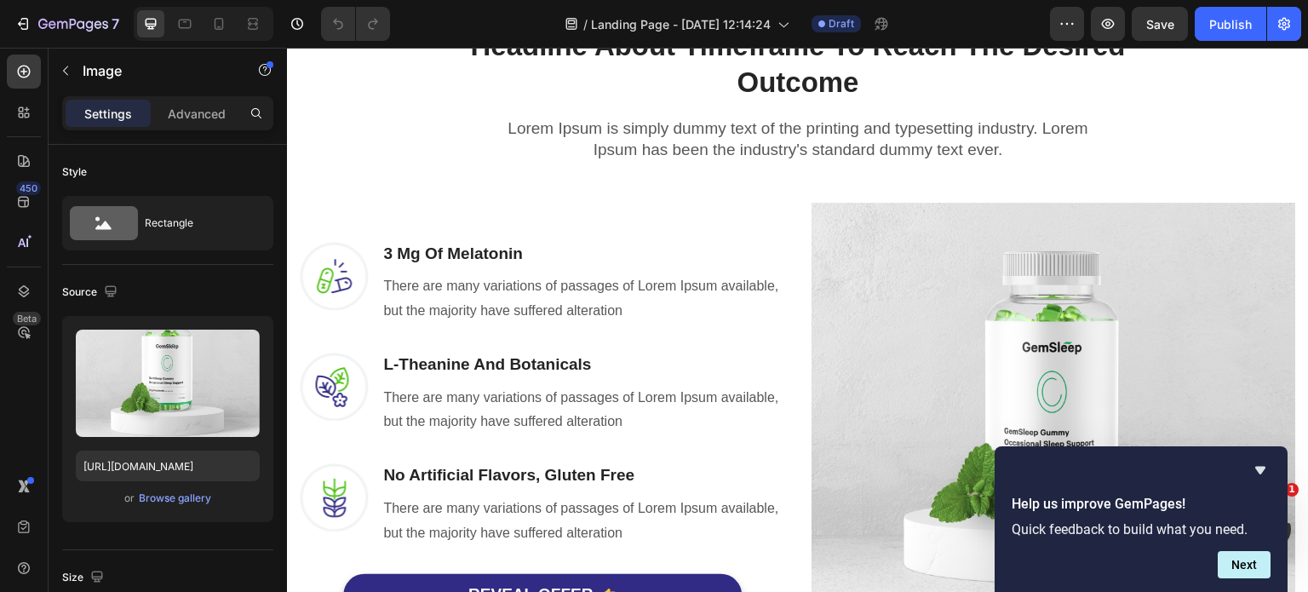
scroll to position [1107, 0]
click at [24, 238] on icon at bounding box center [23, 242] width 17 height 17
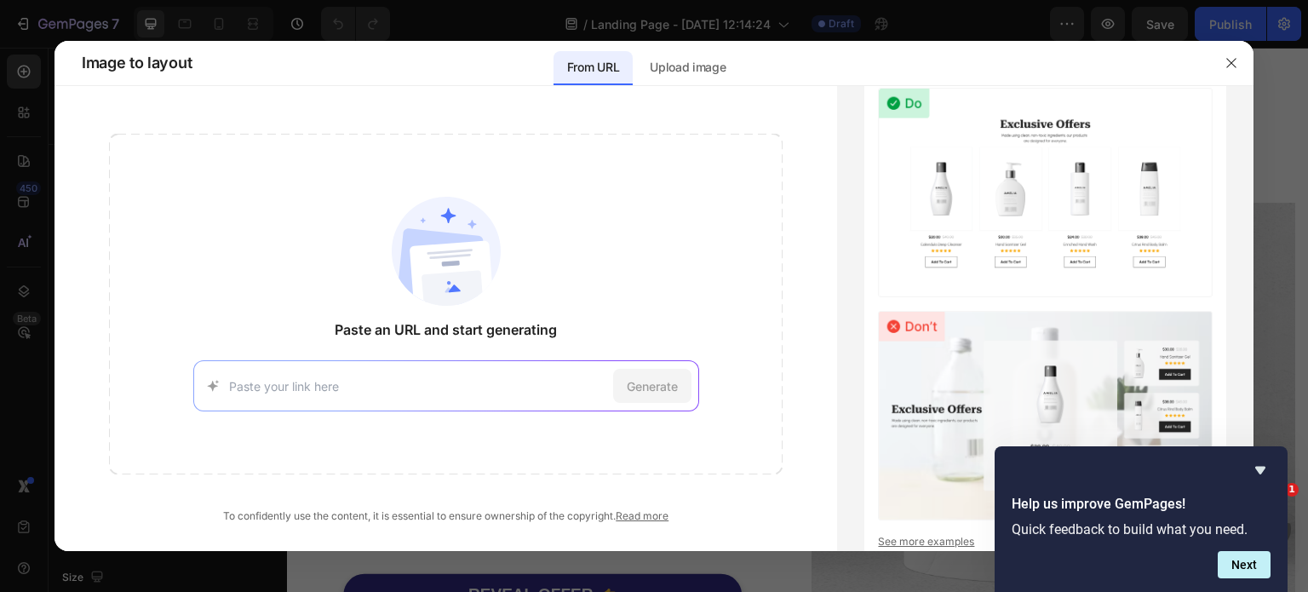
click at [314, 387] on input at bounding box center [417, 386] width 377 height 18
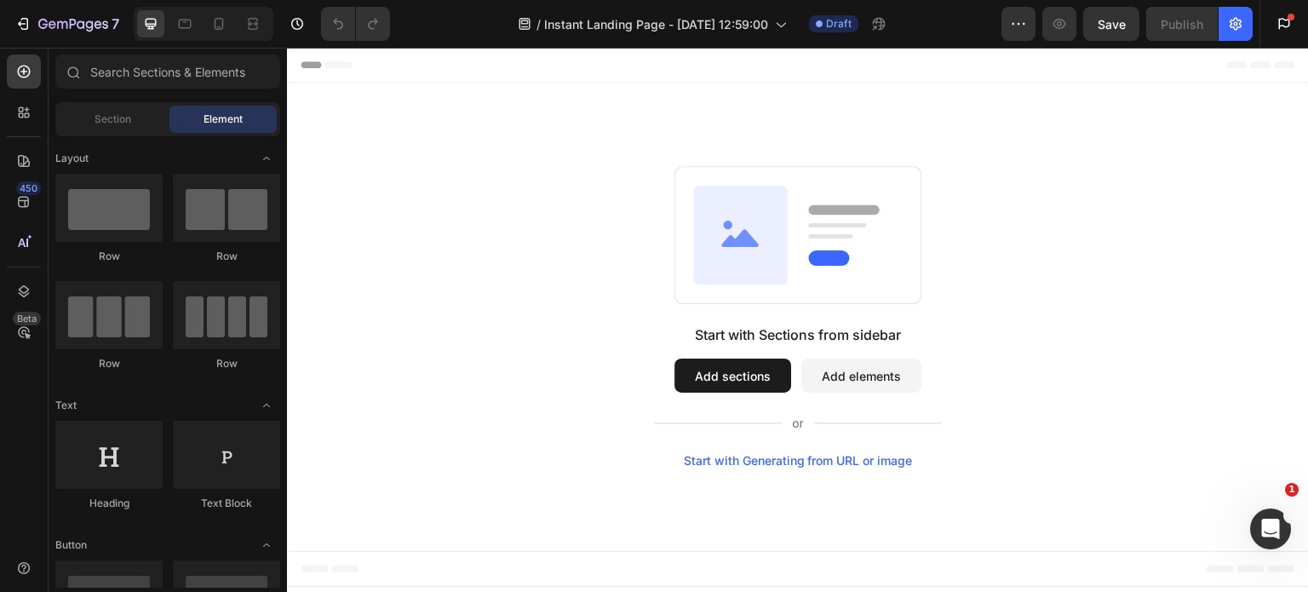
click at [809, 463] on div "Start with Generating from URL or image" at bounding box center [798, 461] width 229 height 14
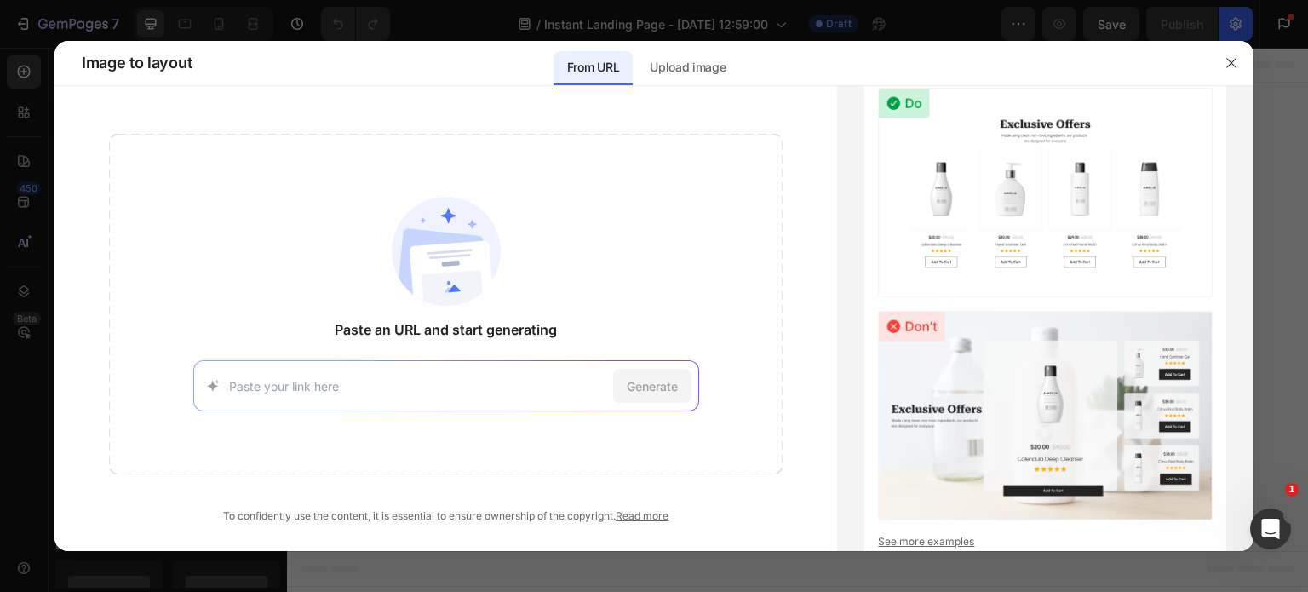
click at [272, 384] on input at bounding box center [417, 386] width 377 height 18
type input "[URL][DOMAIN_NAME]"
click at [644, 381] on span "Generate" at bounding box center [652, 386] width 51 height 18
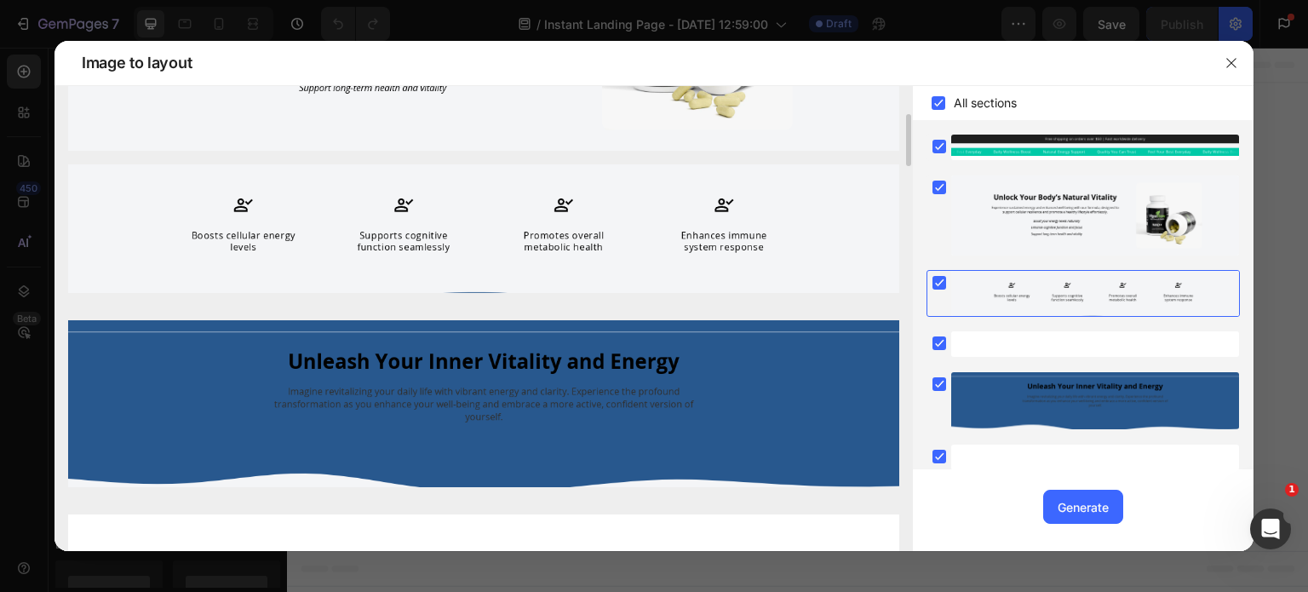
scroll to position [341, 0]
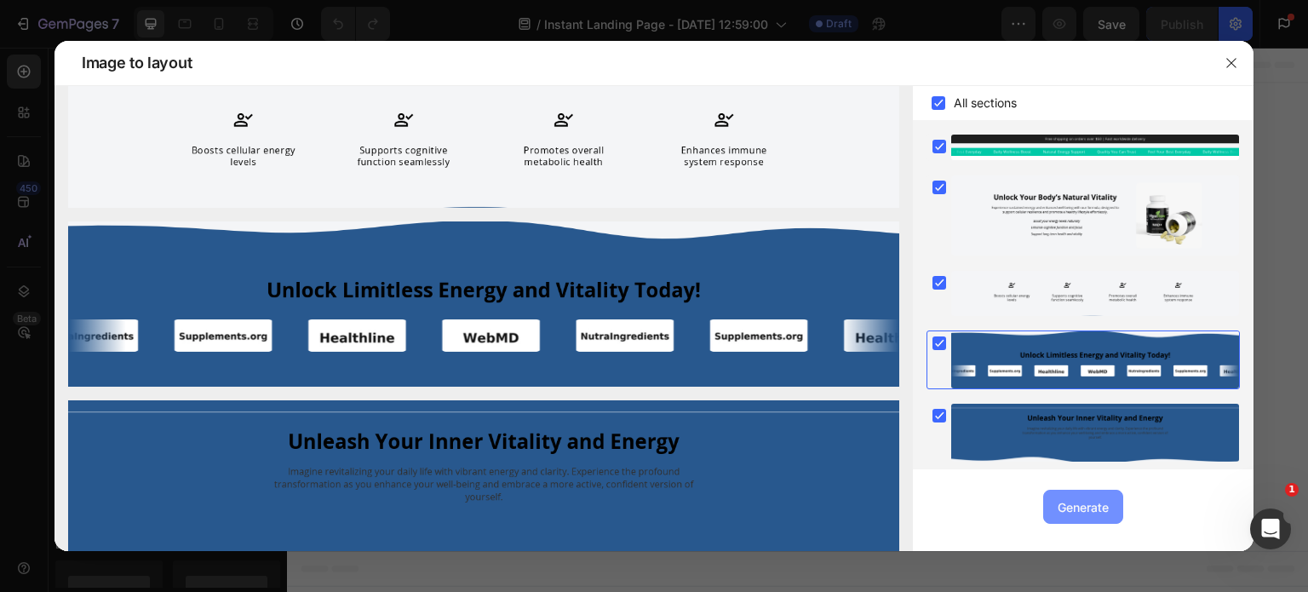
click at [1099, 504] on div "Generate" at bounding box center [1082, 507] width 51 height 18
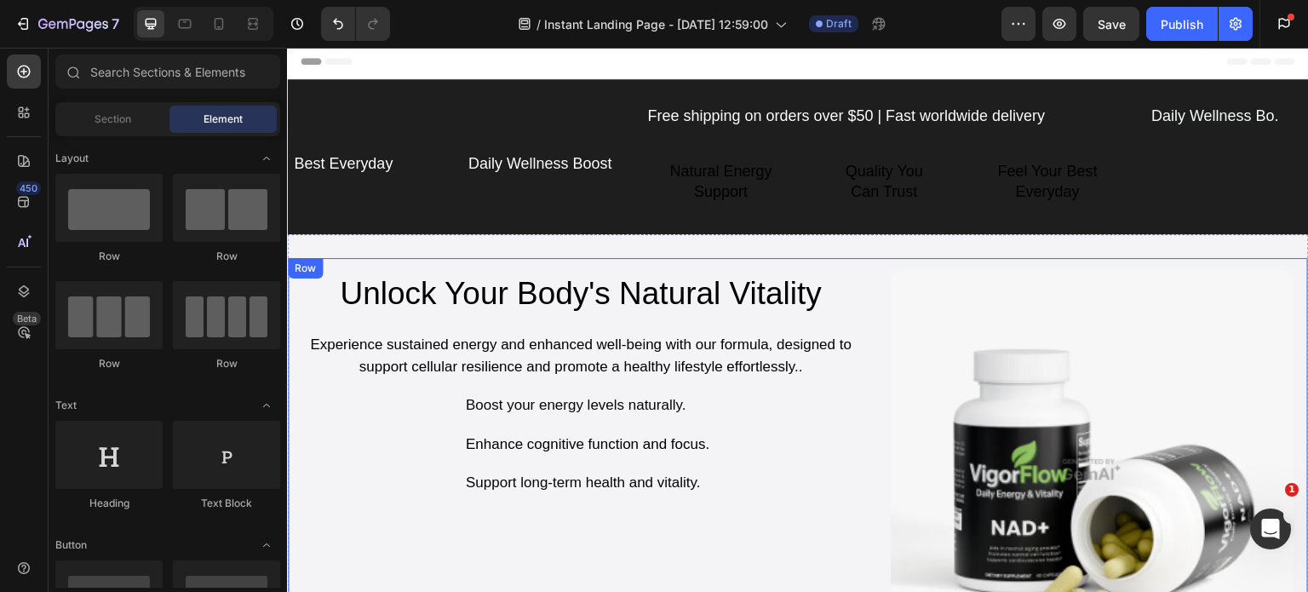
scroll to position [0, 0]
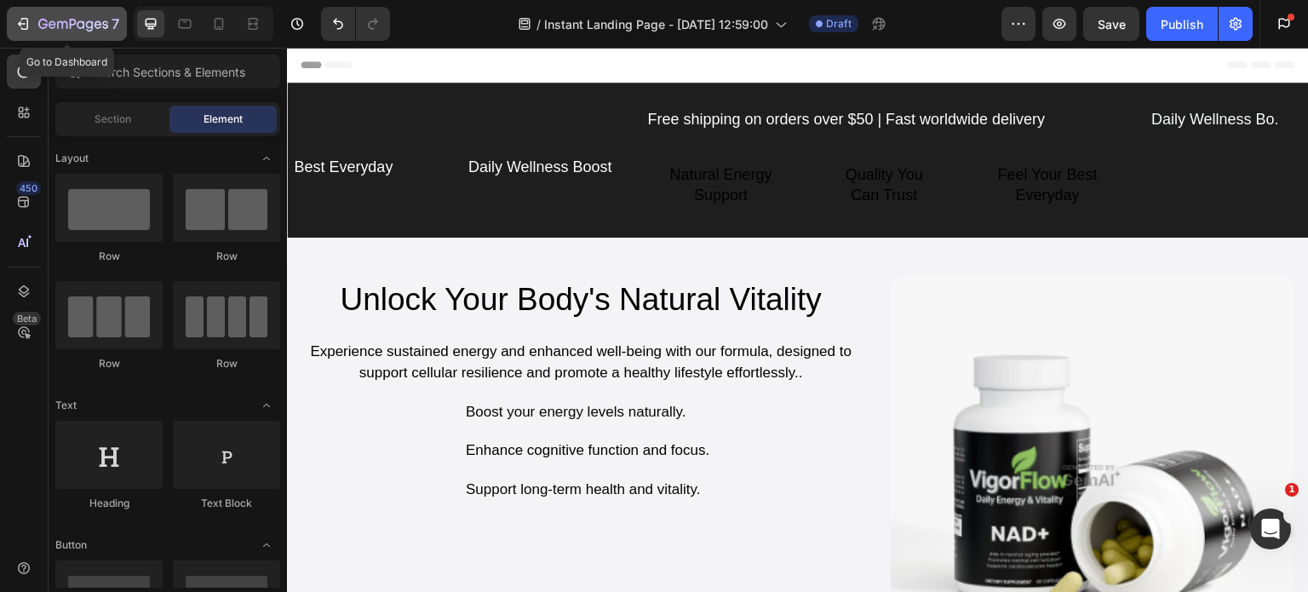
click at [34, 22] on div "7" at bounding box center [66, 24] width 105 height 20
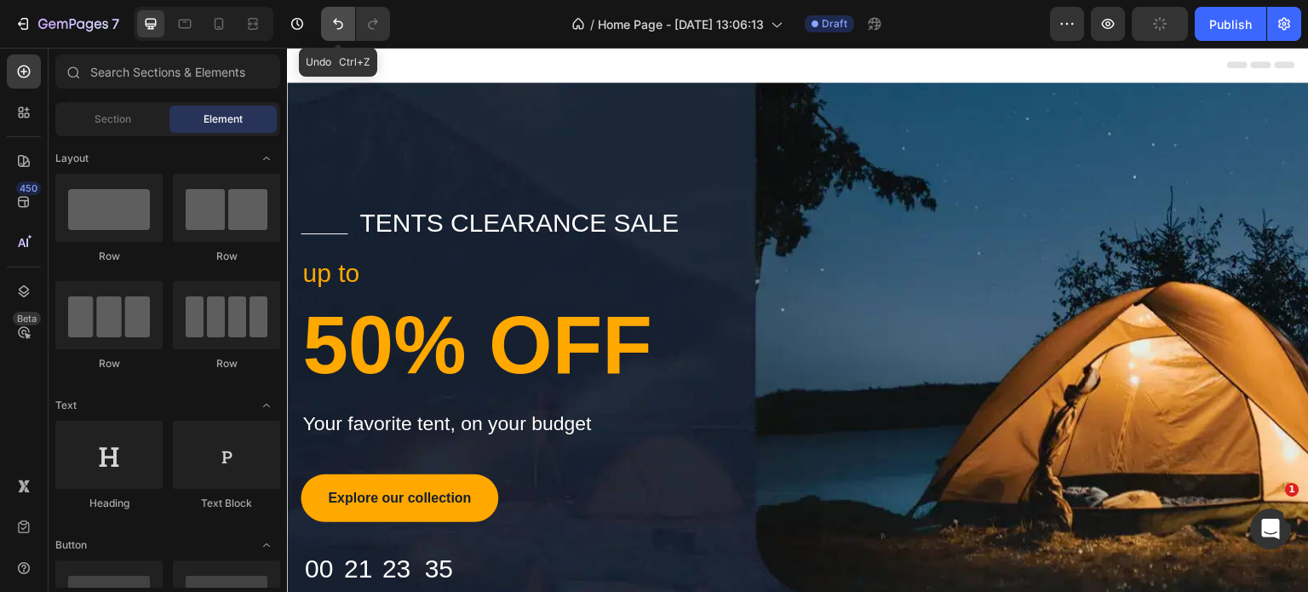
click at [334, 21] on icon "Undo/Redo" at bounding box center [338, 24] width 10 height 11
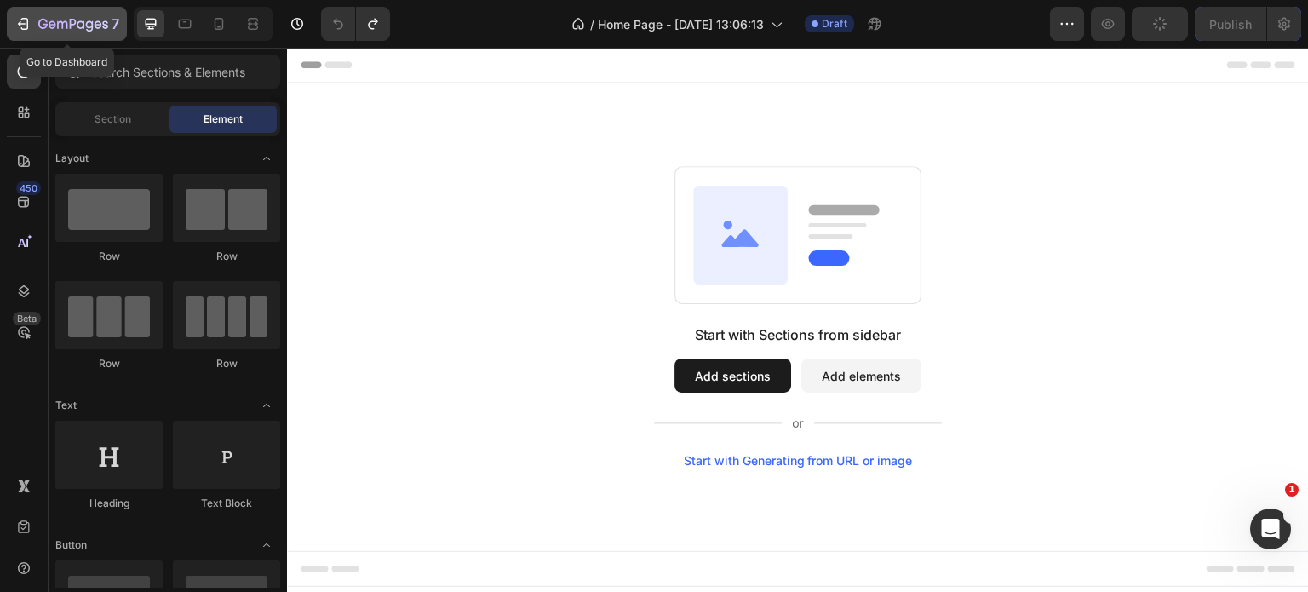
click at [27, 20] on icon "button" at bounding box center [25, 24] width 8 height 12
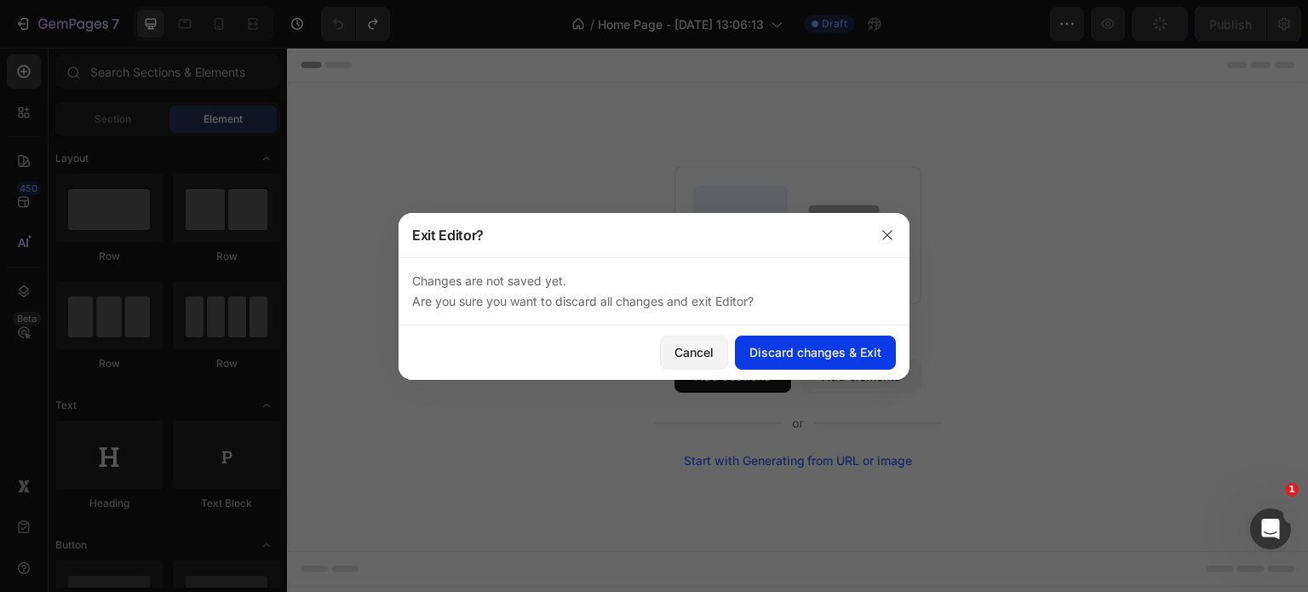
click at [835, 358] on div "Discard changes & Exit" at bounding box center [815, 352] width 132 height 18
